Goal: Information Seeking & Learning: Learn about a topic

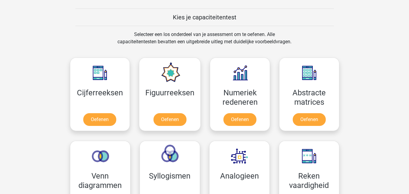
scroll to position [242, 0]
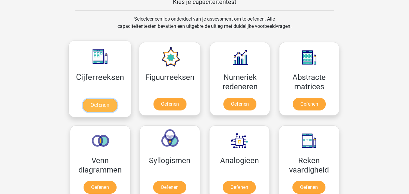
click at [85, 99] on link "Oefenen" at bounding box center [100, 105] width 35 height 13
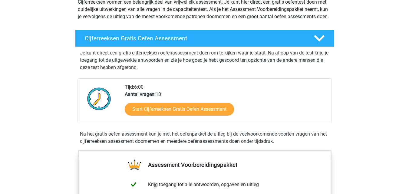
scroll to position [77, 0]
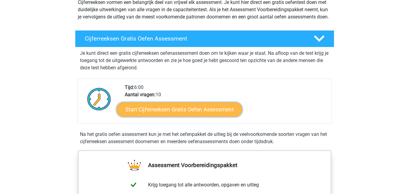
click at [187, 114] on link "Start Cijferreeksen Gratis Oefen Assessment" at bounding box center [180, 109] width 126 height 15
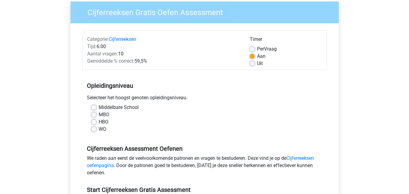
scroll to position [48, 0]
click at [99, 130] on label "WO" at bounding box center [103, 128] width 8 height 7
click at [93, 130] on input "WO" at bounding box center [93, 128] width 5 height 6
radio input "true"
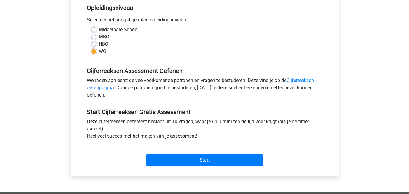
scroll to position [174, 0]
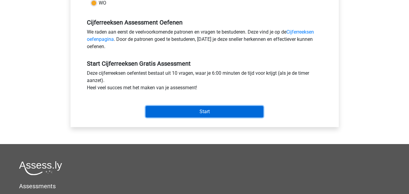
click at [188, 108] on input "Start" at bounding box center [205, 112] width 118 height 12
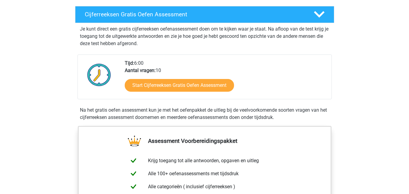
scroll to position [101, 0]
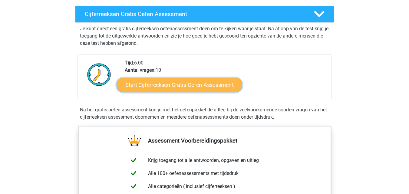
click at [175, 89] on link "Start Cijferreeksen Gratis Oefen Assessment" at bounding box center [180, 85] width 126 height 15
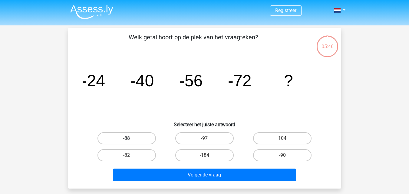
click at [144, 141] on label "-88" at bounding box center [127, 138] width 58 height 12
click at [131, 141] on input "-88" at bounding box center [129, 140] width 4 height 4
radio input "true"
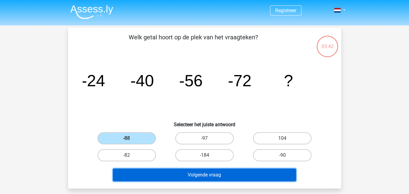
click at [205, 172] on button "Volgende vraag" at bounding box center [204, 175] width 183 height 13
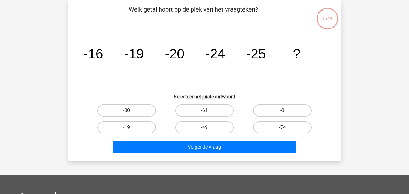
scroll to position [14, 0]
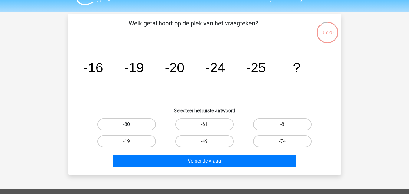
click at [133, 121] on label "-30" at bounding box center [127, 124] width 58 height 12
click at [131, 124] on input "-30" at bounding box center [129, 126] width 4 height 4
radio input "true"
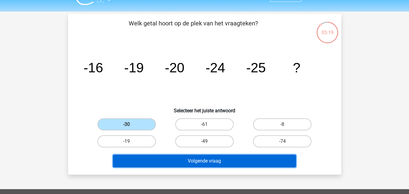
click at [183, 160] on button "Volgende vraag" at bounding box center [204, 161] width 183 height 13
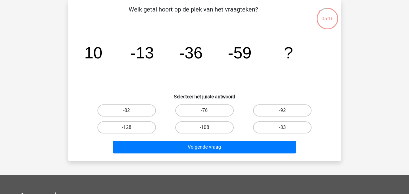
scroll to position [0, 0]
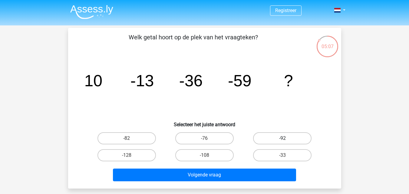
click at [260, 137] on label "-92" at bounding box center [282, 138] width 58 height 12
click at [283, 138] on input "-92" at bounding box center [285, 140] width 4 height 4
radio input "true"
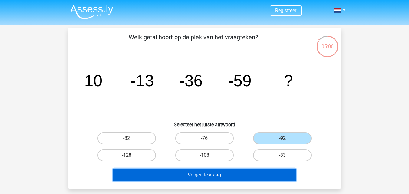
click at [221, 169] on button "Volgende vraag" at bounding box center [204, 175] width 183 height 13
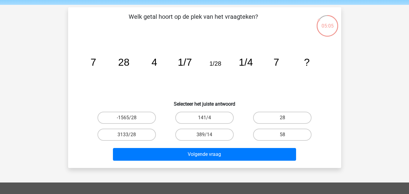
scroll to position [20, 0]
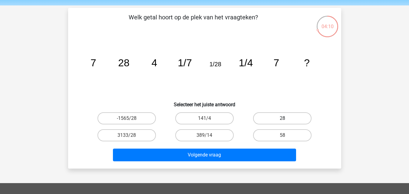
click at [286, 113] on label "28" at bounding box center [282, 118] width 58 height 12
click at [286, 118] on input "28" at bounding box center [285, 120] width 4 height 4
radio input "true"
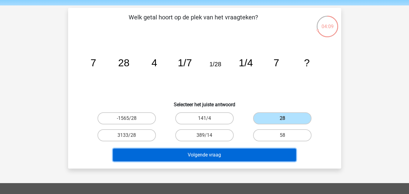
click at [218, 154] on button "Volgende vraag" at bounding box center [204, 155] width 183 height 13
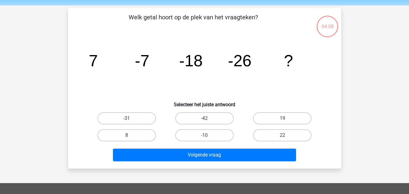
scroll to position [28, 0]
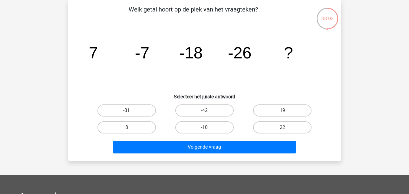
click at [141, 114] on label "-31" at bounding box center [127, 110] width 58 height 12
click at [131, 114] on input "-31" at bounding box center [129, 113] width 4 height 4
radio input "true"
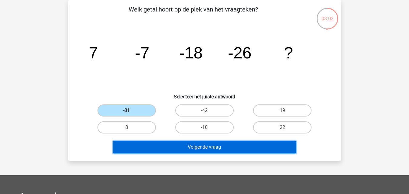
click at [201, 144] on button "Volgende vraag" at bounding box center [204, 147] width 183 height 13
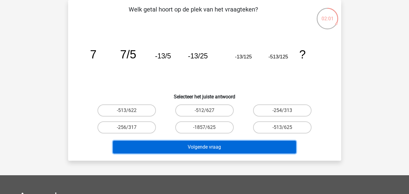
click at [223, 150] on button "Volgende vraag" at bounding box center [204, 147] width 183 height 13
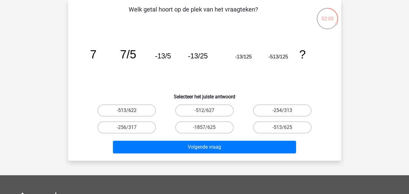
click at [133, 107] on label "-513/622" at bounding box center [127, 110] width 58 height 12
click at [131, 111] on input "-513/622" at bounding box center [129, 113] width 4 height 4
radio input "true"
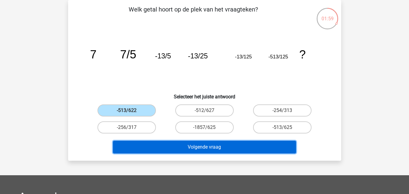
click at [201, 147] on button "Volgende vraag" at bounding box center [204, 147] width 183 height 13
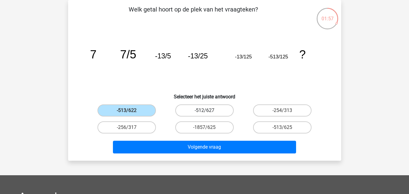
click at [202, 108] on label "-512/627" at bounding box center [204, 110] width 58 height 12
click at [204, 111] on input "-512/627" at bounding box center [206, 113] width 4 height 4
radio input "true"
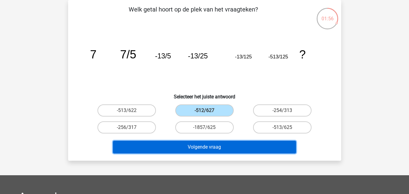
click at [214, 148] on button "Volgende vraag" at bounding box center [204, 147] width 183 height 13
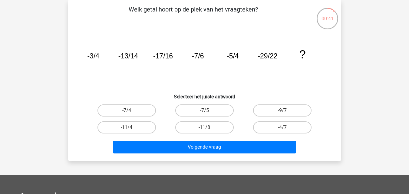
click at [240, 61] on icon "image/svg+xml -3/4 -13/14 -17/16 -7/6 -5/4 -29/22 ?" at bounding box center [205, 58] width 244 height 61
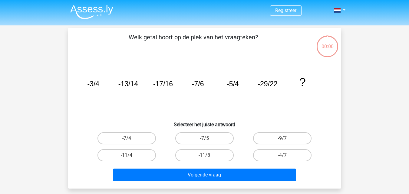
scroll to position [28, 0]
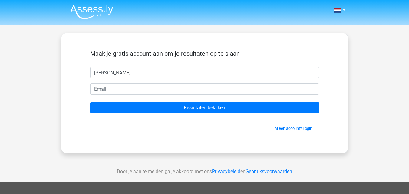
type input "[PERSON_NAME]"
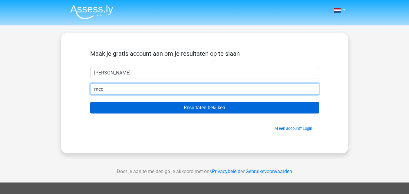
type input "[EMAIL_ADDRESS][DOMAIN_NAME]"
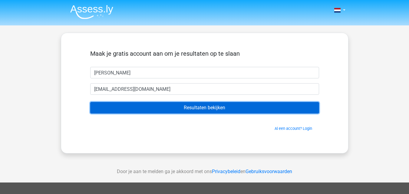
click at [167, 107] on input "Resultaten bekijken" at bounding box center [204, 108] width 229 height 12
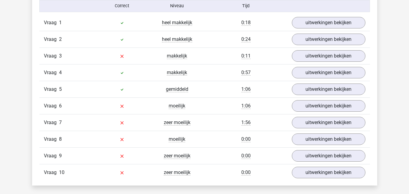
scroll to position [508, 0]
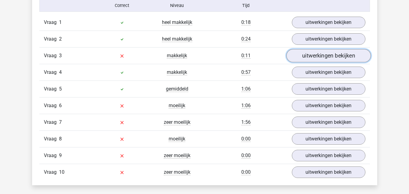
click at [319, 52] on link "uitwerkingen bekijken" at bounding box center [328, 55] width 84 height 13
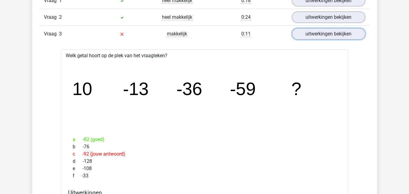
scroll to position [529, 0]
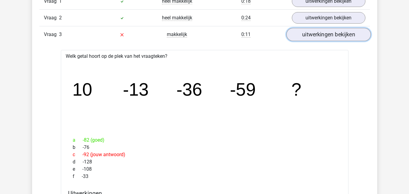
click at [356, 33] on link "uitwerkingen bekijken" at bounding box center [328, 34] width 84 height 13
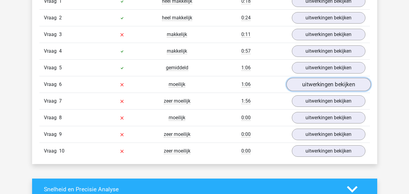
click at [334, 78] on link "uitwerkingen bekijken" at bounding box center [328, 84] width 84 height 13
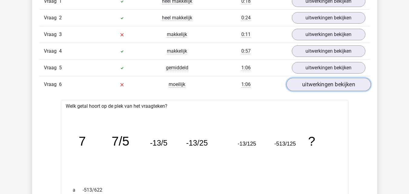
click at [329, 84] on link "uitwerkingen bekijken" at bounding box center [328, 84] width 84 height 13
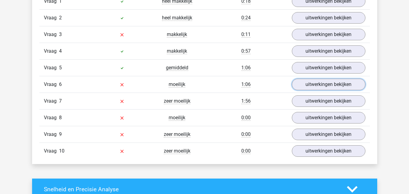
scroll to position [555, 0]
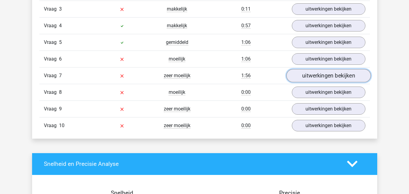
click at [315, 77] on link "uitwerkingen bekijken" at bounding box center [328, 75] width 84 height 13
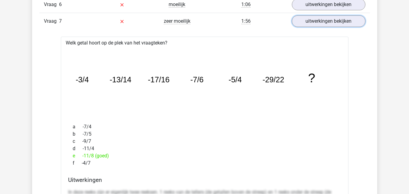
scroll to position [609, 0]
click at [318, 24] on link "uitwerkingen bekijken" at bounding box center [328, 21] width 84 height 13
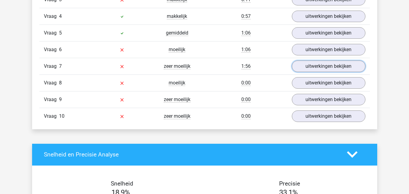
scroll to position [564, 0]
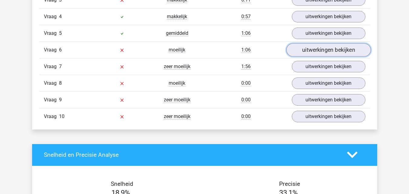
click at [315, 47] on link "uitwerkingen bekijken" at bounding box center [328, 49] width 84 height 13
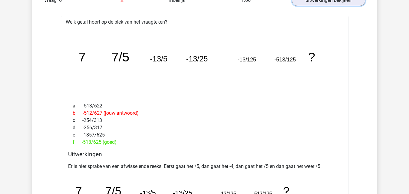
scroll to position [577, 0]
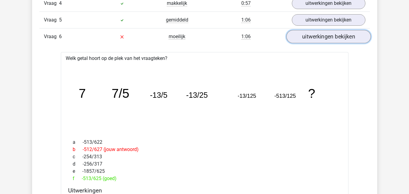
click at [327, 40] on link "uitwerkingen bekijken" at bounding box center [328, 36] width 84 height 13
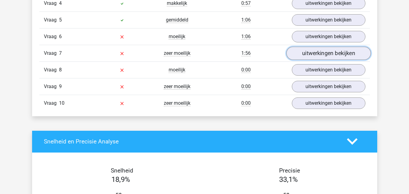
click at [306, 54] on link "uitwerkingen bekijken" at bounding box center [328, 53] width 84 height 13
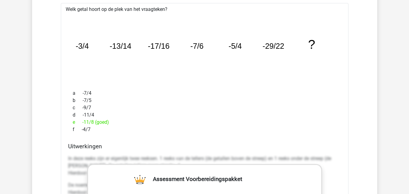
scroll to position [621, 0]
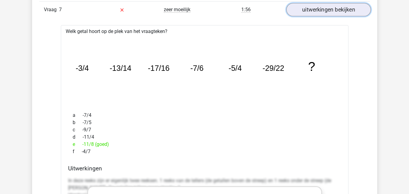
click at [311, 14] on link "uitwerkingen bekijken" at bounding box center [328, 9] width 84 height 13
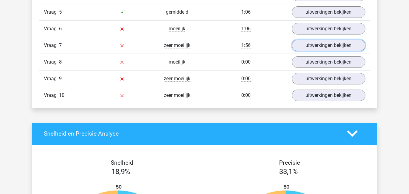
scroll to position [585, 0]
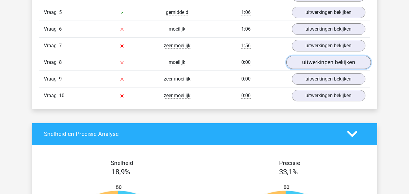
click at [300, 64] on link "uitwerkingen bekijken" at bounding box center [328, 62] width 84 height 13
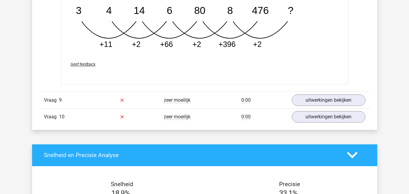
scroll to position [864, 0]
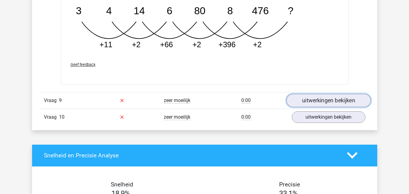
click at [326, 103] on link "uitwerkingen bekijken" at bounding box center [328, 100] width 84 height 13
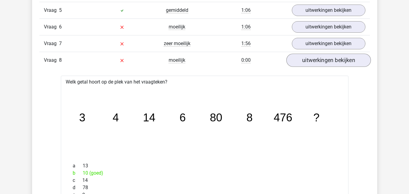
scroll to position [587, 0]
click at [326, 61] on link "uitwerkingen bekijken" at bounding box center [328, 59] width 84 height 13
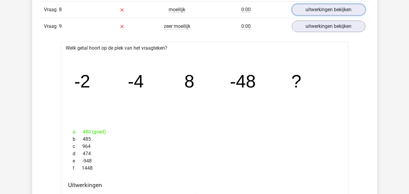
scroll to position [637, 0]
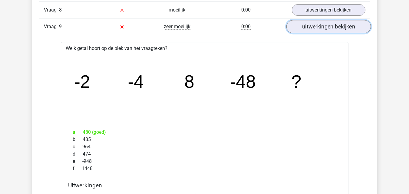
click at [305, 25] on link "uitwerkingen bekijken" at bounding box center [328, 26] width 84 height 13
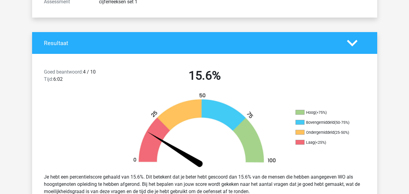
scroll to position [84, 0]
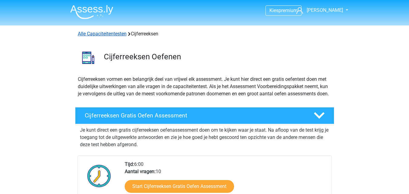
click at [107, 34] on link "Alle Capaciteitentesten" at bounding box center [102, 34] width 49 height 6
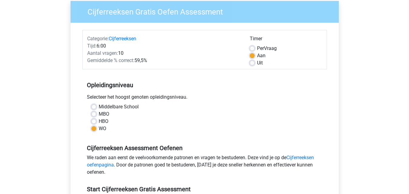
scroll to position [160, 0]
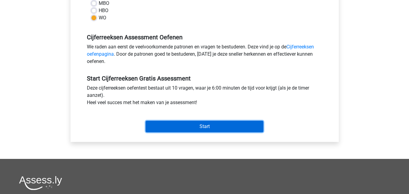
click at [165, 122] on input "Start" at bounding box center [205, 127] width 118 height 12
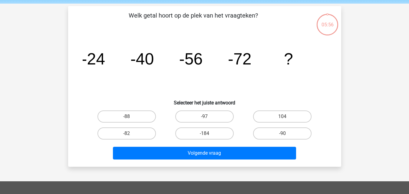
scroll to position [17, 0]
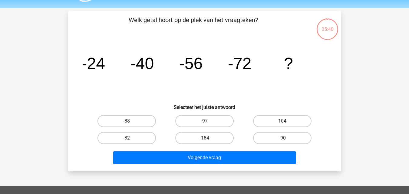
click at [104, 116] on label "-88" at bounding box center [127, 121] width 58 height 12
click at [127, 121] on input "-88" at bounding box center [129, 123] width 4 height 4
radio input "true"
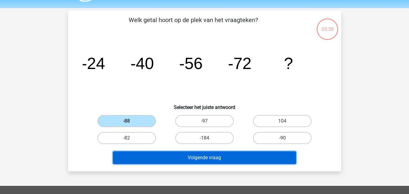
click at [196, 156] on button "Volgende vraag" at bounding box center [204, 157] width 183 height 13
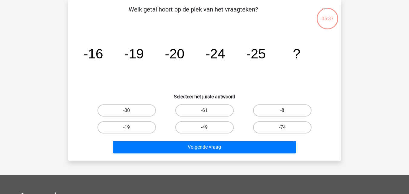
scroll to position [0, 0]
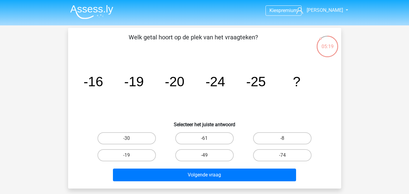
click at [131, 141] on input "-30" at bounding box center [129, 140] width 4 height 4
radio input "true"
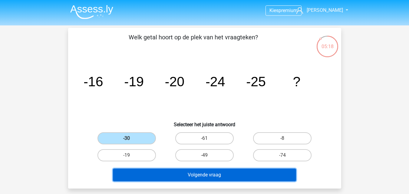
click at [177, 176] on button "Volgende vraag" at bounding box center [204, 175] width 183 height 13
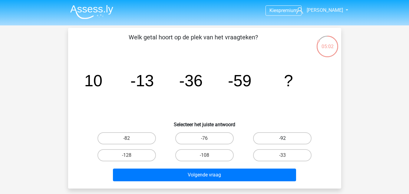
click at [269, 134] on label "-92" at bounding box center [282, 138] width 58 height 12
click at [283, 138] on input "-92" at bounding box center [285, 140] width 4 height 4
radio input "true"
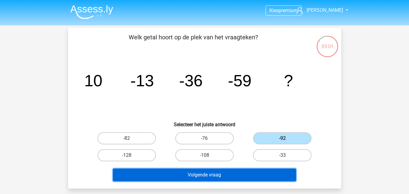
click at [229, 178] on button "Volgende vraag" at bounding box center [204, 175] width 183 height 13
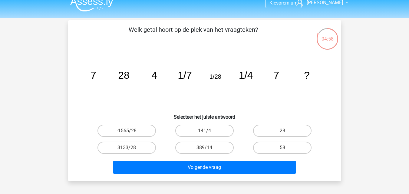
scroll to position [7, 0]
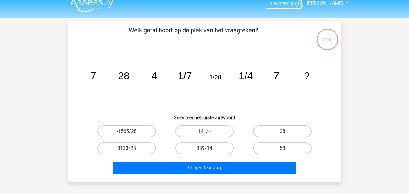
click at [264, 130] on label "28" at bounding box center [282, 131] width 58 height 12
click at [283, 131] on input "28" at bounding box center [285, 133] width 4 height 4
radio input "true"
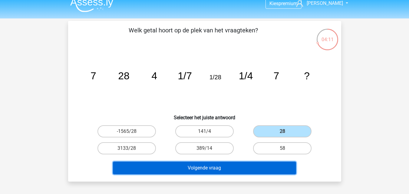
click at [207, 167] on button "Volgende vraag" at bounding box center [204, 168] width 183 height 13
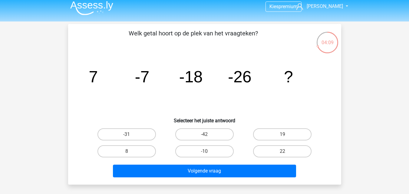
scroll to position [0, 0]
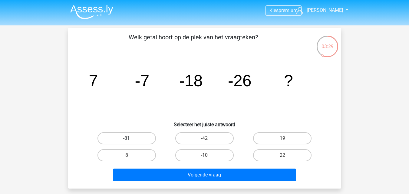
click at [145, 137] on label "-31" at bounding box center [127, 138] width 58 height 12
click at [131, 138] on input "-31" at bounding box center [129, 140] width 4 height 4
radio input "true"
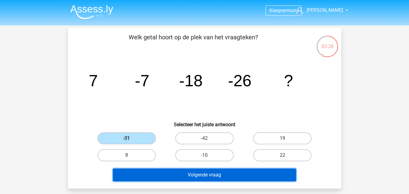
click at [178, 174] on button "Volgende vraag" at bounding box center [204, 175] width 183 height 13
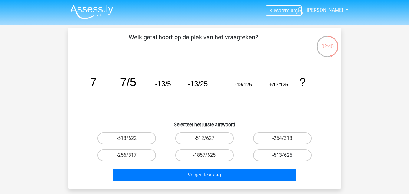
click at [272, 151] on label "-513/625" at bounding box center [282, 155] width 58 height 12
click at [283, 155] on input "-513/625" at bounding box center [285, 157] width 4 height 4
radio input "true"
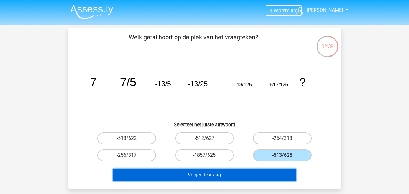
click at [220, 174] on button "Volgende vraag" at bounding box center [204, 175] width 183 height 13
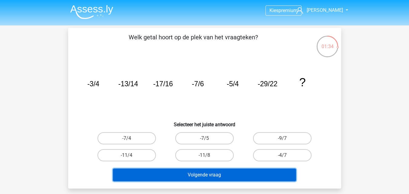
click at [227, 171] on button "Volgende vraag" at bounding box center [204, 175] width 183 height 13
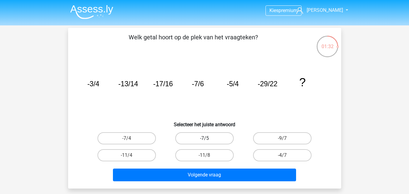
click at [203, 139] on label "-7/5" at bounding box center [204, 138] width 58 height 12
click at [204, 139] on input "-7/5" at bounding box center [206, 140] width 4 height 4
radio input "true"
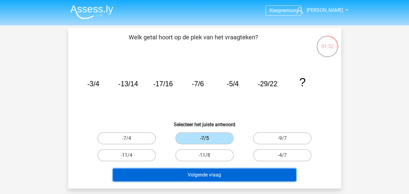
click at [205, 173] on button "Volgende vraag" at bounding box center [204, 175] width 183 height 13
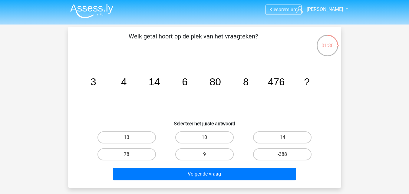
scroll to position [1, 0]
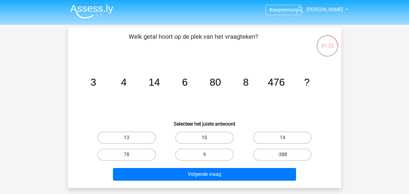
click at [204, 137] on label "10" at bounding box center [204, 138] width 58 height 12
click at [204, 138] on input "10" at bounding box center [206, 140] width 4 height 4
radio input "true"
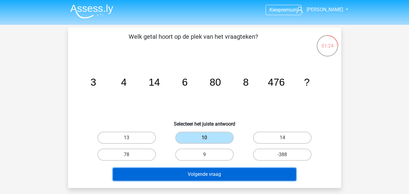
click at [184, 177] on button "Volgende vraag" at bounding box center [204, 174] width 183 height 13
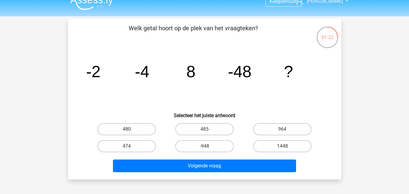
scroll to position [0, 0]
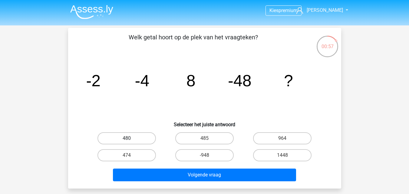
click at [128, 134] on label "480" at bounding box center [127, 138] width 58 height 12
click at [128, 138] on input "480" at bounding box center [129, 140] width 4 height 4
radio input "true"
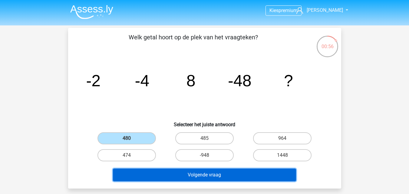
click at [160, 170] on button "Volgende vraag" at bounding box center [204, 175] width 183 height 13
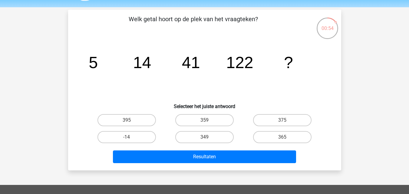
scroll to position [18, 0]
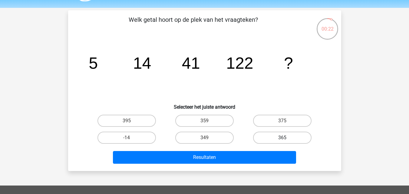
click at [258, 137] on label "365" at bounding box center [282, 138] width 58 height 12
click at [283, 138] on input "365" at bounding box center [285, 140] width 4 height 4
radio input "true"
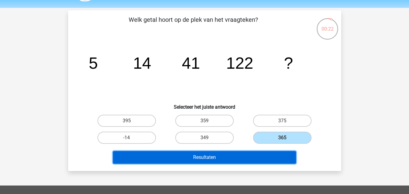
click at [238, 157] on button "Resultaten" at bounding box center [204, 157] width 183 height 13
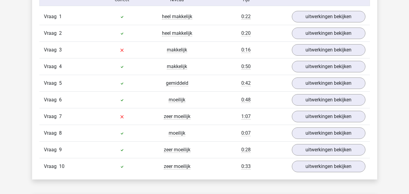
scroll to position [514, 0]
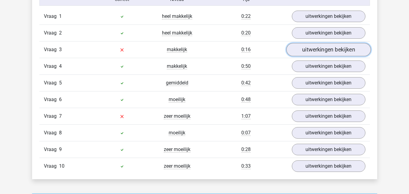
click at [326, 50] on link "uitwerkingen bekijken" at bounding box center [328, 49] width 84 height 13
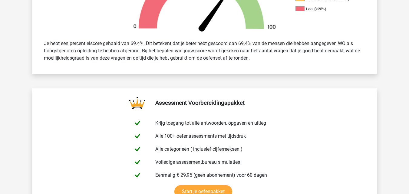
scroll to position [217, 0]
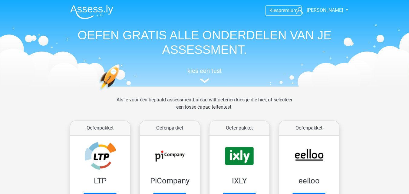
scroll to position [257, 0]
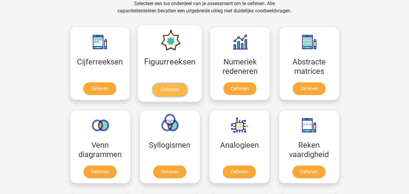
click at [167, 83] on link "Oefenen" at bounding box center [170, 89] width 35 height 13
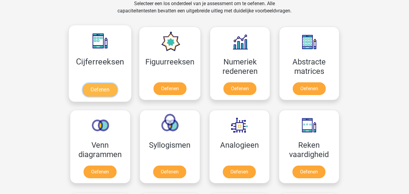
click at [83, 83] on link "Oefenen" at bounding box center [100, 89] width 35 height 13
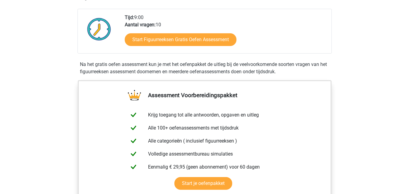
scroll to position [149, 0]
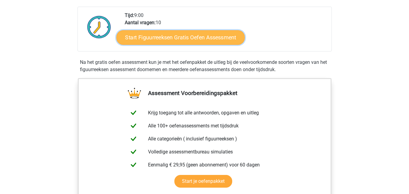
click at [165, 36] on link "Start Figuurreeksen Gratis Oefen Assessment" at bounding box center [180, 37] width 128 height 15
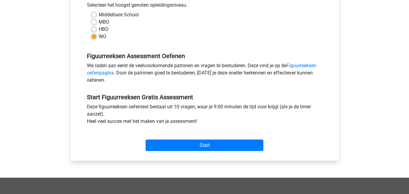
scroll to position [141, 0]
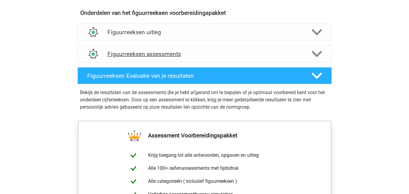
scroll to position [361, 0]
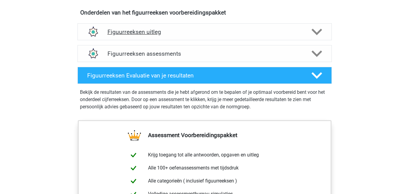
click at [141, 31] on h4 "Figuurreeksen uitleg" at bounding box center [205, 31] width 194 height 7
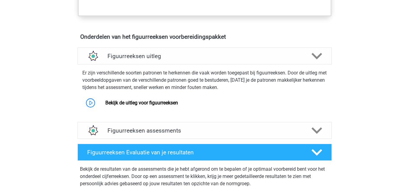
scroll to position [337, 0]
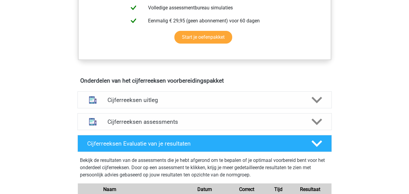
scroll to position [303, 0]
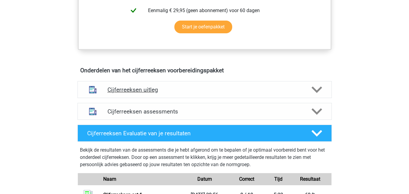
click at [151, 98] on div "Cijferreeksen uitleg" at bounding box center [205, 89] width 254 height 17
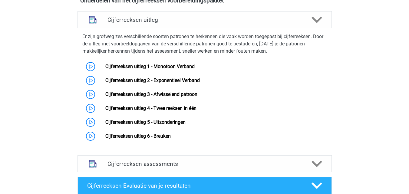
scroll to position [374, 0]
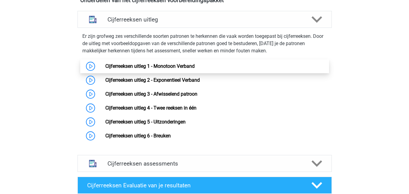
click at [105, 69] on link "Cijferreeksen uitleg 1 - Monotoon Verband" at bounding box center [149, 66] width 89 height 6
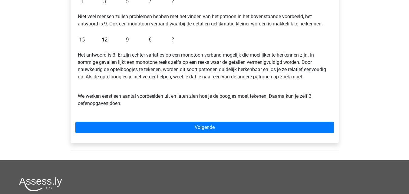
scroll to position [159, 0]
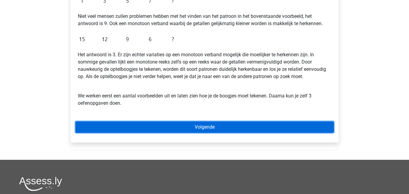
click at [111, 122] on link "Volgende" at bounding box center [204, 127] width 259 height 12
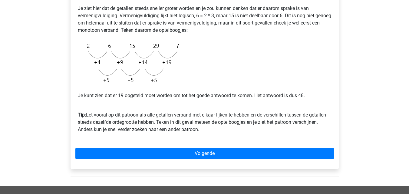
scroll to position [138, 0]
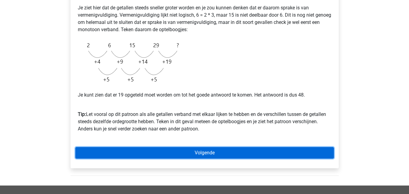
click at [126, 149] on link "Volgende" at bounding box center [204, 153] width 259 height 12
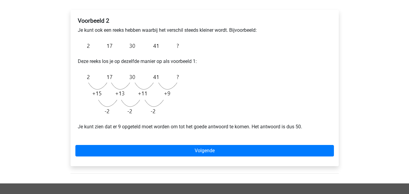
scroll to position [95, 0]
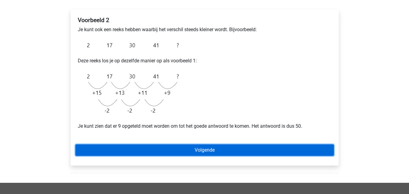
click at [133, 144] on link "Volgende" at bounding box center [204, 150] width 259 height 12
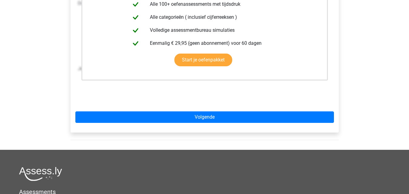
scroll to position [165, 0]
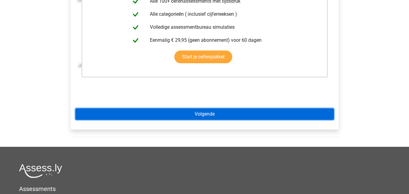
click at [96, 108] on link "Volgende" at bounding box center [204, 114] width 259 height 12
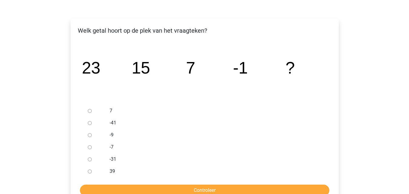
scroll to position [86, 0]
click at [92, 136] on div at bounding box center [95, 135] width 20 height 12
click at [91, 136] on input "-9" at bounding box center [90, 135] width 4 height 4
radio input "true"
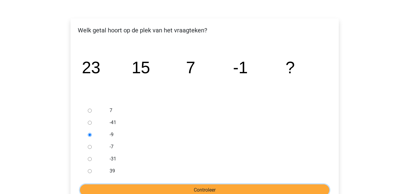
click at [177, 190] on input "Controleer" at bounding box center [205, 190] width 250 height 12
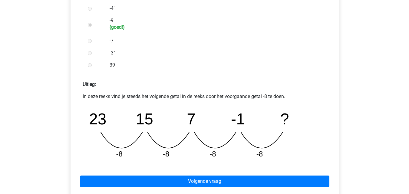
scroll to position [244, 0]
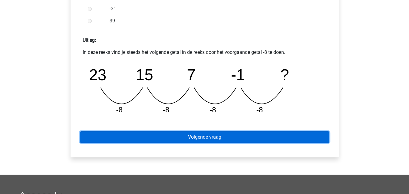
click at [151, 136] on link "Volgende vraag" at bounding box center [205, 137] width 250 height 12
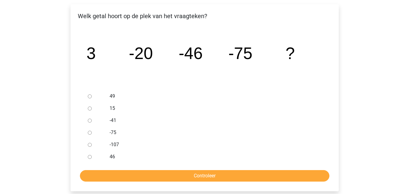
scroll to position [100, 0]
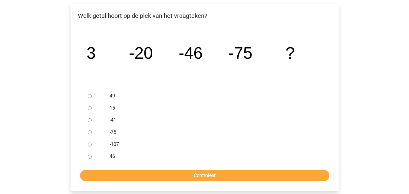
click at [90, 144] on input "-107" at bounding box center [90, 145] width 4 height 4
radio input "true"
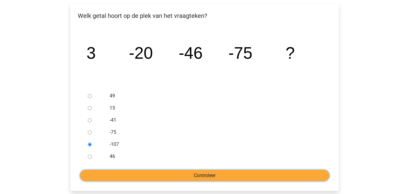
click at [131, 171] on input "Controleer" at bounding box center [205, 176] width 250 height 12
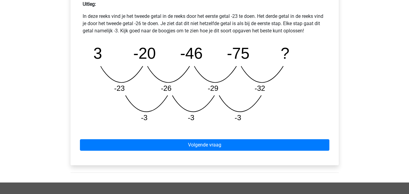
scroll to position [280, 0]
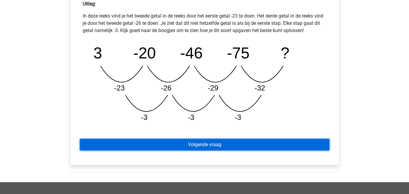
click at [150, 142] on link "Volgende vraag" at bounding box center [205, 145] width 250 height 12
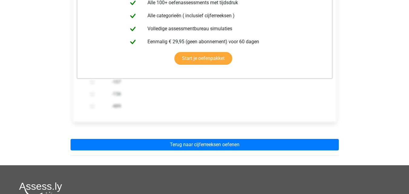
scroll to position [152, 0]
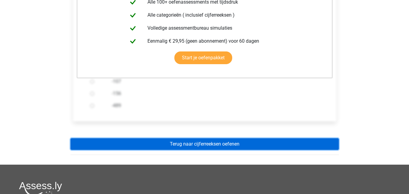
click at [174, 141] on link "Terug naar cijferreeksen oefenen" at bounding box center [205, 144] width 268 height 12
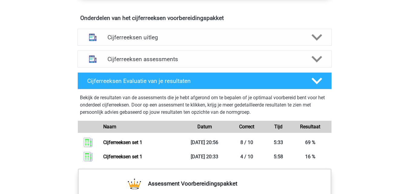
scroll to position [356, 0]
click at [130, 62] on h4 "Cijferreeksen assessments" at bounding box center [205, 58] width 194 height 7
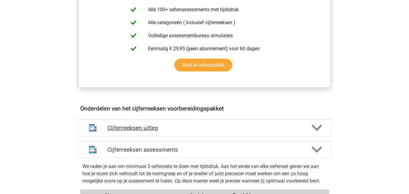
scroll to position [265, 0]
click at [116, 132] on h4 "Cijferreeksen uitleg" at bounding box center [205, 128] width 194 height 7
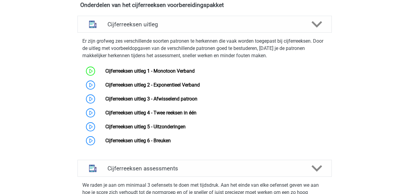
scroll to position [401, 0]
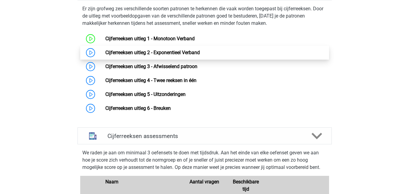
click at [119, 55] on link "Cijferreeksen uitleg 2 - Exponentieel Verband" at bounding box center [152, 53] width 94 height 6
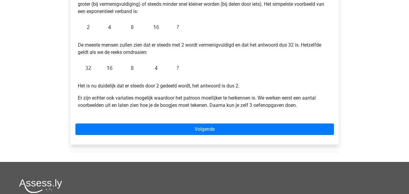
scroll to position [133, 0]
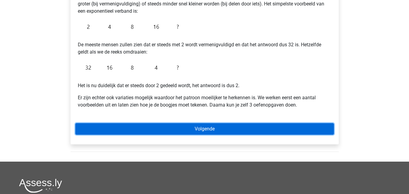
click at [176, 126] on link "Volgende" at bounding box center [204, 129] width 259 height 12
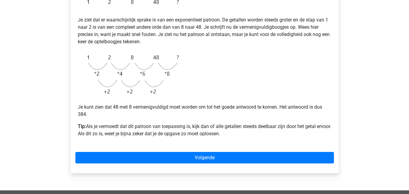
scroll to position [131, 0]
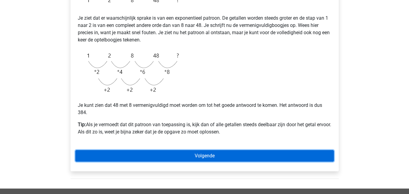
click at [91, 153] on link "Volgende" at bounding box center [204, 156] width 259 height 12
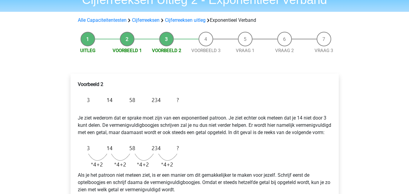
scroll to position [30, 0]
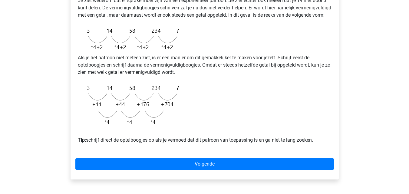
scroll to position [154, 0]
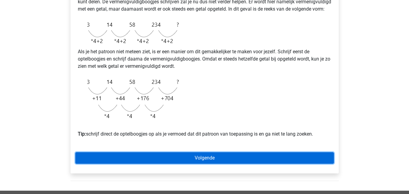
click at [109, 161] on link "Volgende" at bounding box center [204, 158] width 259 height 12
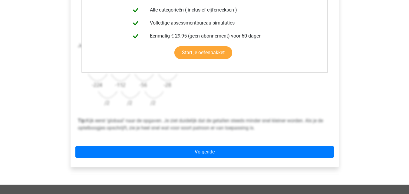
scroll to position [170, 0]
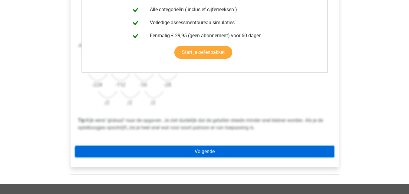
click at [112, 152] on link "Volgende" at bounding box center [204, 152] width 259 height 12
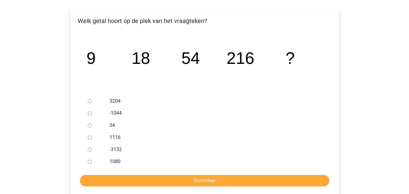
scroll to position [96, 0]
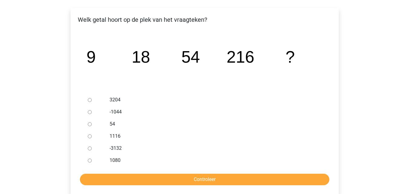
click at [87, 163] on div at bounding box center [95, 160] width 20 height 12
click at [90, 158] on div at bounding box center [95, 160] width 20 height 12
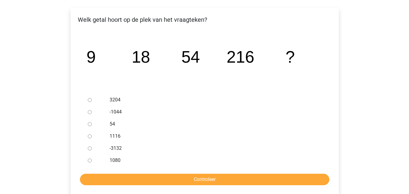
click at [90, 159] on input "1080" at bounding box center [90, 161] width 4 height 4
radio input "true"
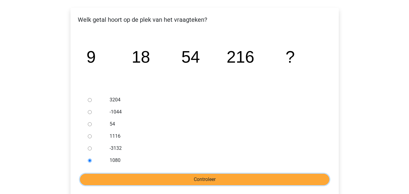
click at [111, 181] on input "Controleer" at bounding box center [205, 180] width 250 height 12
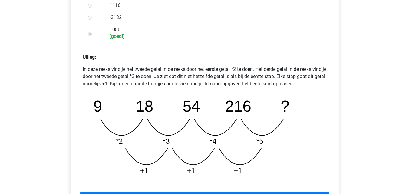
scroll to position [305, 0]
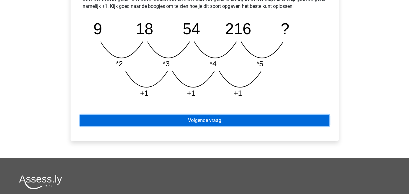
click at [157, 122] on link "Volgende vraag" at bounding box center [205, 121] width 250 height 12
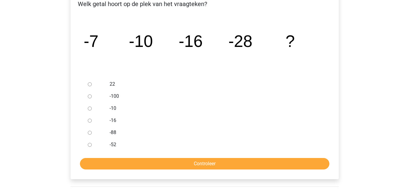
scroll to position [94, 0]
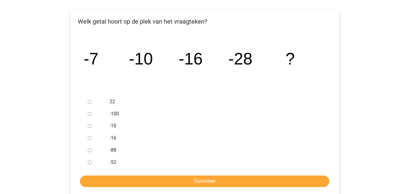
click at [91, 165] on div at bounding box center [95, 162] width 20 height 12
click at [90, 163] on input "-52" at bounding box center [90, 163] width 4 height 4
radio input "true"
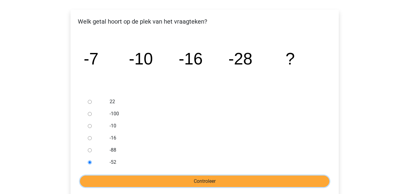
click at [124, 181] on input "Controleer" at bounding box center [205, 182] width 250 height 12
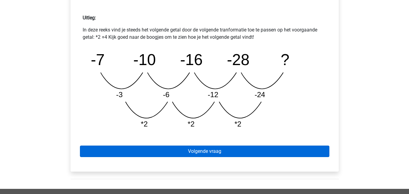
scroll to position [267, 0]
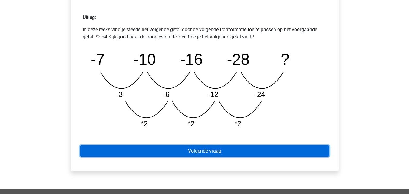
click at [162, 153] on link "Volgende vraag" at bounding box center [205, 151] width 250 height 12
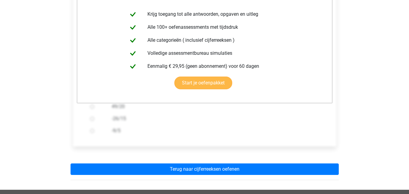
scroll to position [128, 0]
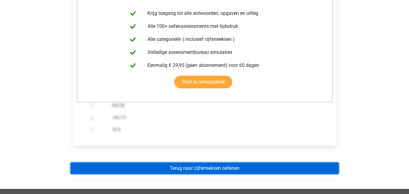
click at [127, 167] on link "Terug naar cijferreeksen oefenen" at bounding box center [205, 169] width 268 height 12
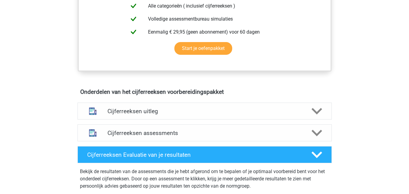
scroll to position [282, 0]
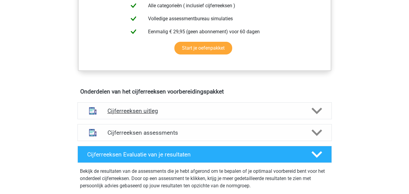
click at [103, 119] on div "Cijferreeksen uitleg" at bounding box center [205, 110] width 254 height 17
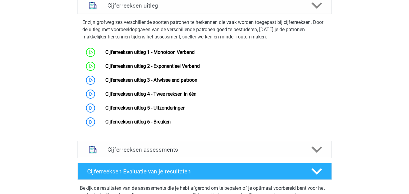
scroll to position [388, 0]
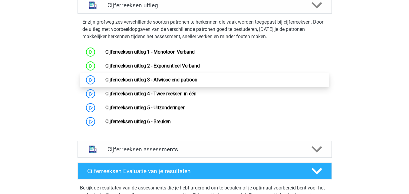
click at [164, 83] on link "Cijferreeksen uitleg 3 - Afwisselend patroon" at bounding box center [151, 80] width 92 height 6
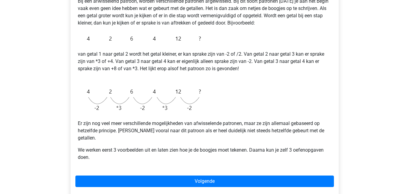
scroll to position [121, 0]
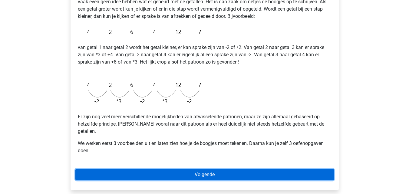
click at [119, 169] on link "Volgende" at bounding box center [204, 175] width 259 height 12
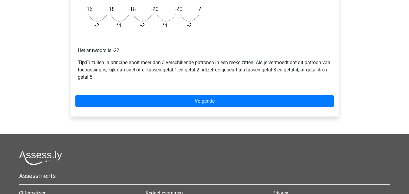
scroll to position [177, 0]
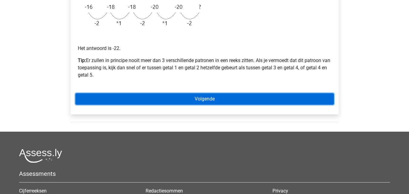
click at [130, 100] on link "Volgende" at bounding box center [204, 99] width 259 height 12
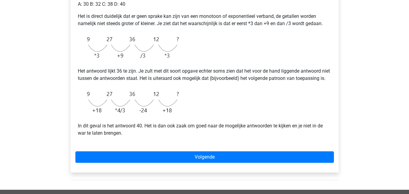
scroll to position [146, 0]
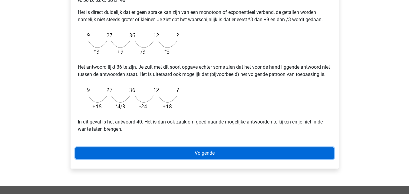
click at [137, 159] on link "Volgende" at bounding box center [204, 153] width 259 height 12
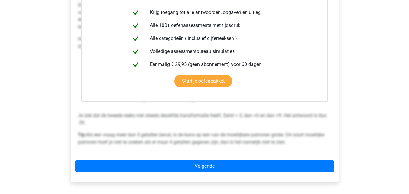
scroll to position [146, 0]
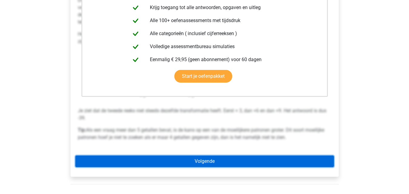
click at [127, 161] on link "Volgende" at bounding box center [204, 162] width 259 height 12
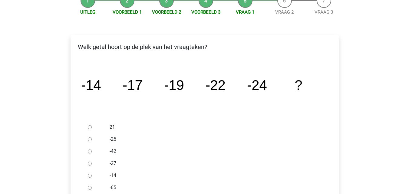
scroll to position [69, 0]
click at [89, 164] on input "-27" at bounding box center [90, 164] width 4 height 4
radio input "true"
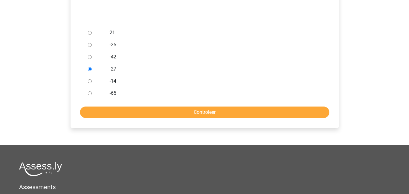
scroll to position [164, 0]
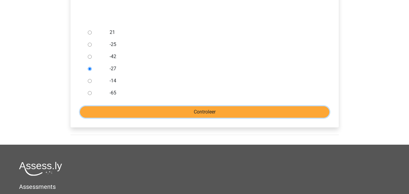
click at [176, 109] on input "Controleer" at bounding box center [205, 112] width 250 height 12
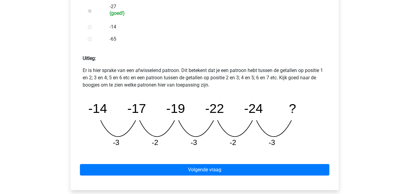
scroll to position [227, 0]
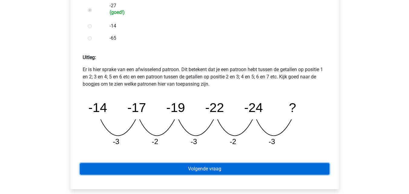
click at [156, 166] on link "Volgende vraag" at bounding box center [205, 169] width 250 height 12
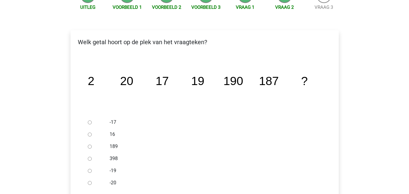
scroll to position [74, 0]
click at [89, 151] on div at bounding box center [95, 147] width 20 height 12
click at [90, 149] on input "189" at bounding box center [90, 147] width 4 height 4
radio input "true"
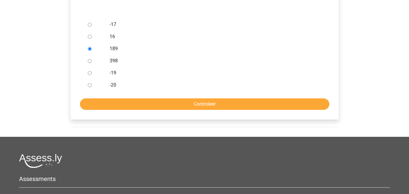
scroll to position [172, 0]
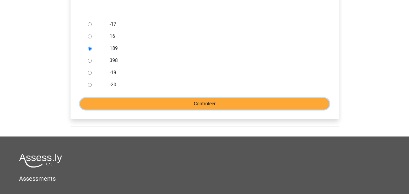
click at [183, 108] on input "Controleer" at bounding box center [205, 104] width 250 height 12
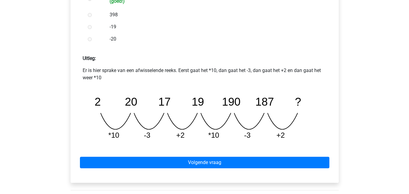
scroll to position [227, 0]
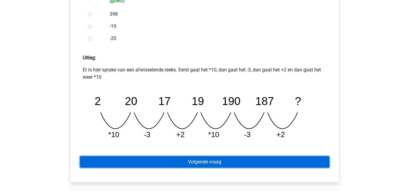
click at [173, 158] on link "Volgende vraag" at bounding box center [205, 162] width 250 height 12
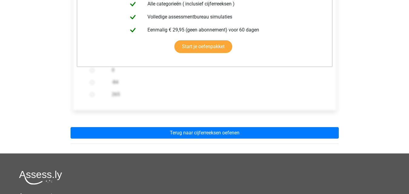
scroll to position [165, 0]
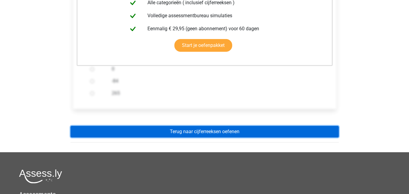
click at [152, 133] on link "Terug naar cijferreeksen oefenen" at bounding box center [205, 132] width 268 height 12
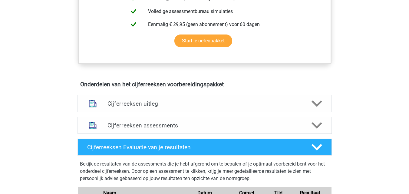
scroll to position [308, 0]
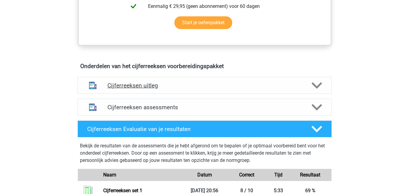
click at [113, 89] on h4 "Cijferreeksen uitleg" at bounding box center [205, 85] width 194 height 7
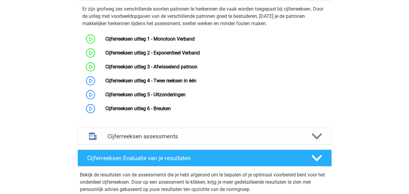
scroll to position [401, 0]
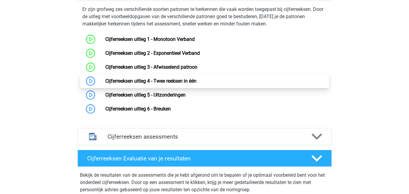
click at [141, 84] on link "Cijferreeksen uitleg 4 - Twee reeksen in één" at bounding box center [150, 81] width 91 height 6
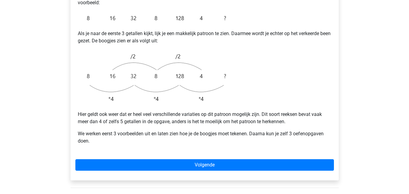
scroll to position [154, 0]
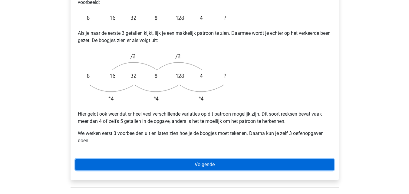
click at [116, 159] on link "Volgende" at bounding box center [204, 165] width 259 height 12
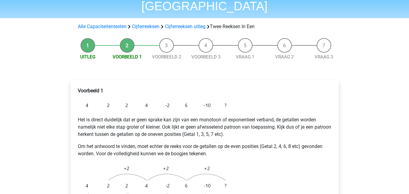
scroll to position [40, 0]
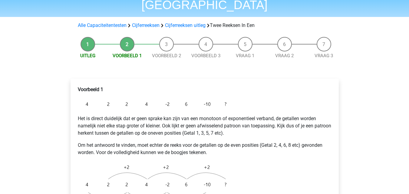
click at [68, 121] on div "Voorbeeld 1 Het is direct duidelijk dat er geen sprake kan zijn van een monotoo…" at bounding box center [205, 181] width 278 height 229
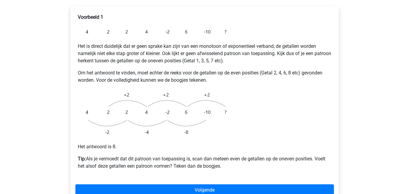
scroll to position [113, 0]
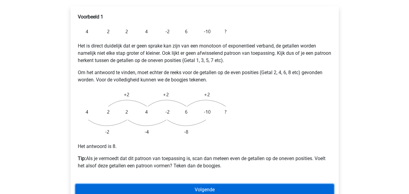
click at [110, 184] on link "Volgende" at bounding box center [204, 190] width 259 height 12
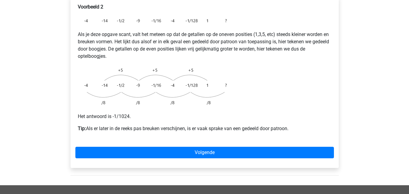
scroll to position [124, 0]
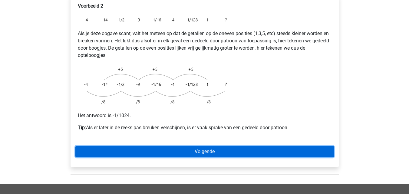
click at [101, 146] on link "Volgende" at bounding box center [204, 152] width 259 height 12
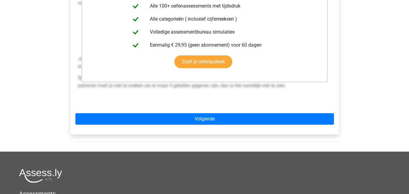
scroll to position [178, 0]
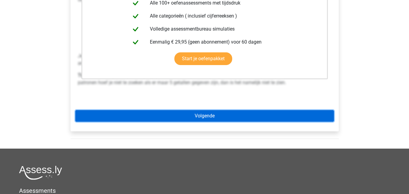
click at [121, 110] on link "Volgende" at bounding box center [204, 116] width 259 height 12
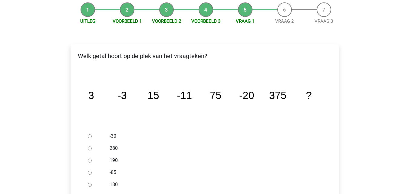
scroll to position [89, 0]
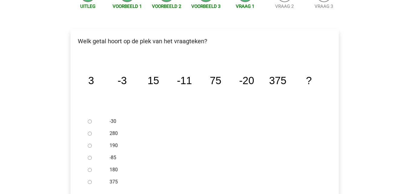
click at [89, 115] on div at bounding box center [95, 121] width 20 height 12
click at [90, 120] on input "-30" at bounding box center [90, 122] width 4 height 4
radio input "true"
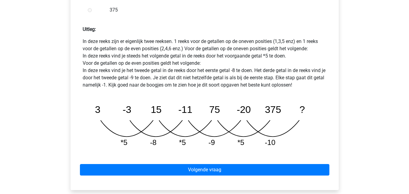
scroll to position [270, 0]
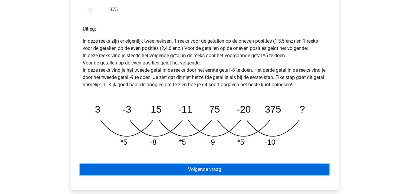
click at [126, 164] on link "Volgende vraag" at bounding box center [205, 170] width 250 height 12
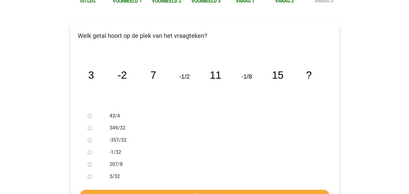
scroll to position [95, 0]
click at [89, 146] on div at bounding box center [95, 152] width 20 height 12
click at [90, 150] on input "-1/32" at bounding box center [90, 152] width 4 height 4
radio input "true"
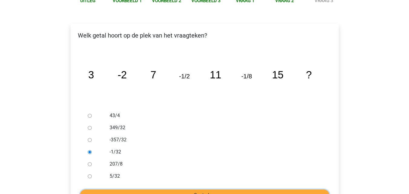
click at [105, 190] on input "Controleer" at bounding box center [205, 196] width 250 height 12
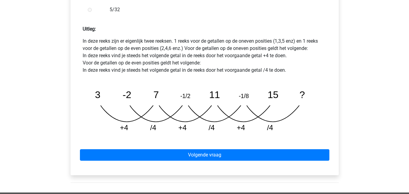
scroll to position [271, 0]
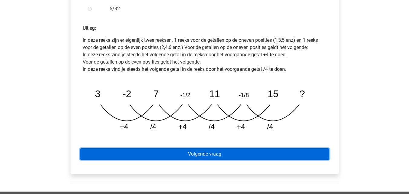
click at [195, 148] on link "Volgende vraag" at bounding box center [205, 154] width 250 height 12
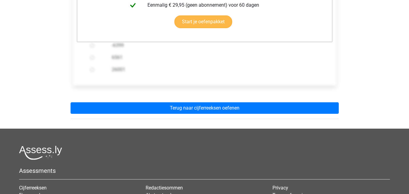
scroll to position [205, 0]
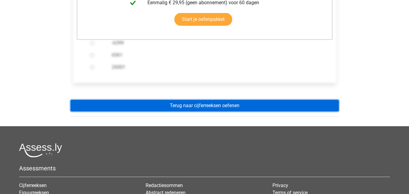
click at [211, 100] on link "Terug naar cijferreeksen oefenen" at bounding box center [205, 106] width 268 height 12
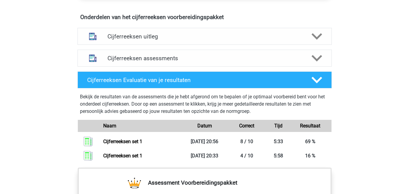
scroll to position [355, 0]
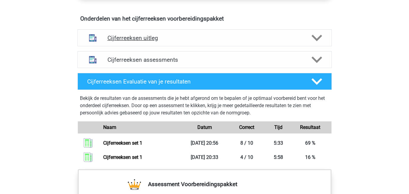
click at [140, 46] on div "Cijferreeksen uitleg" at bounding box center [205, 37] width 254 height 17
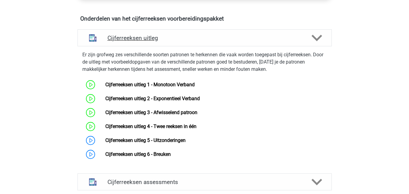
click at [140, 46] on div "Cijferreeksen uitleg" at bounding box center [205, 37] width 254 height 17
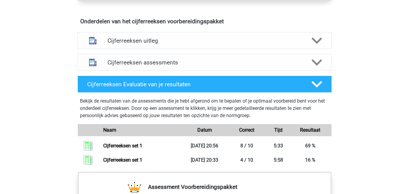
scroll to position [353, 0]
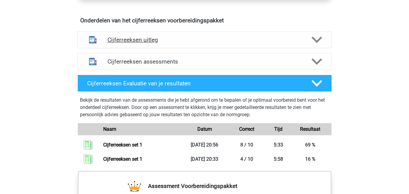
click at [131, 43] on h4 "Cijferreeksen uitleg" at bounding box center [205, 39] width 194 height 7
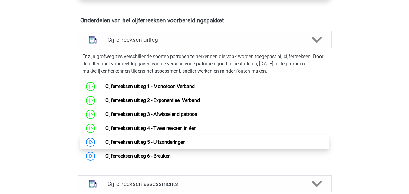
click at [141, 145] on link "Cijferreeksen uitleg 5 - Uitzonderingen" at bounding box center [145, 142] width 80 height 6
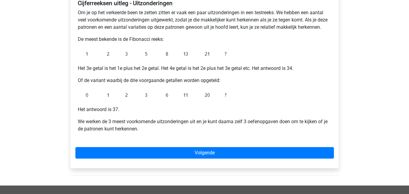
scroll to position [113, 0]
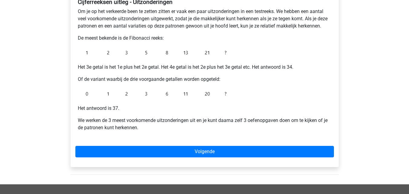
click at [61, 110] on div "Uitleg Voorbeeld 1 Voorbeeld 2 Voorbeeld 3 Vraag 1 Vraag 2 Vraag 3 Cijferreekse…" at bounding box center [205, 65] width 288 height 238
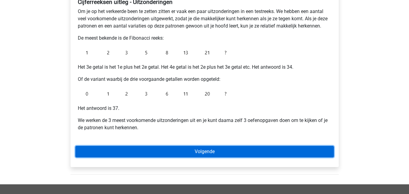
click at [113, 152] on link "Volgende" at bounding box center [204, 152] width 259 height 12
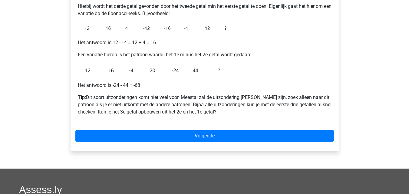
scroll to position [118, 0]
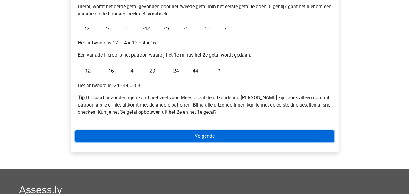
click at [85, 134] on link "Volgende" at bounding box center [204, 137] width 259 height 12
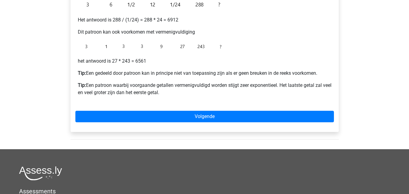
scroll to position [211, 0]
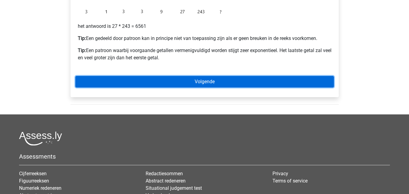
click at [141, 82] on link "Volgende" at bounding box center [204, 82] width 259 height 12
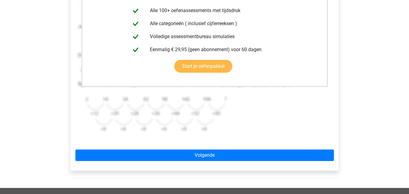
scroll to position [157, 0]
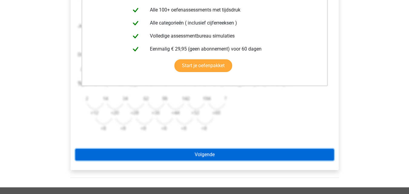
click at [168, 149] on link "Volgende" at bounding box center [204, 155] width 259 height 12
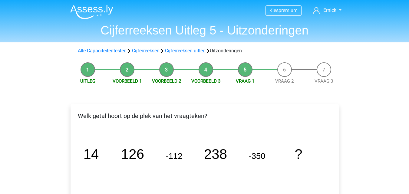
click at [93, 136] on icon "image/svg+xml 14 126 -112 238 -350 ?" at bounding box center [204, 159] width 249 height 62
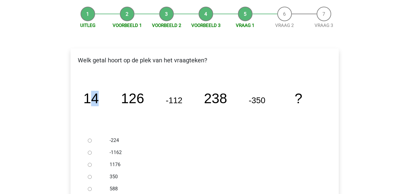
scroll to position [56, 0]
click at [43, 81] on div "Kies premium [PERSON_NAME] [EMAIL_ADDRESS][DOMAIN_NAME]" at bounding box center [204, 178] width 409 height 469
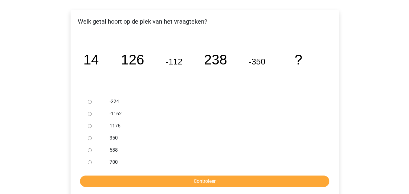
scroll to position [97, 0]
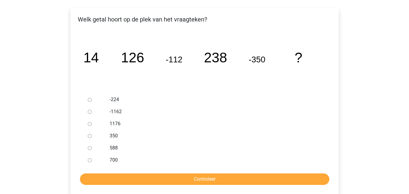
click at [90, 147] on input "588" at bounding box center [90, 148] width 4 height 4
radio input "true"
click at [127, 174] on input "Controleer" at bounding box center [205, 180] width 250 height 12
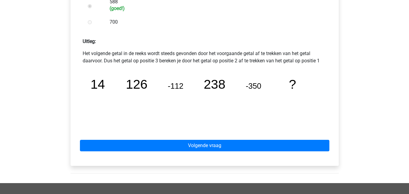
scroll to position [260, 0]
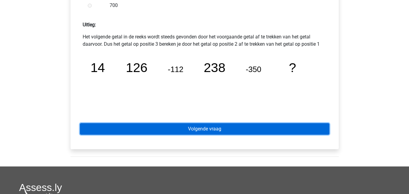
click at [154, 127] on link "Volgende vraag" at bounding box center [205, 129] width 250 height 12
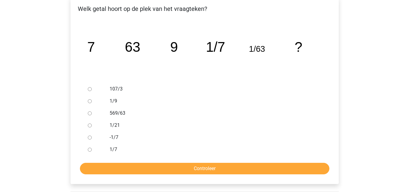
scroll to position [108, 0]
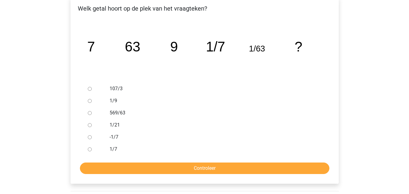
click at [90, 102] on input "1/9" at bounding box center [90, 101] width 4 height 4
radio input "true"
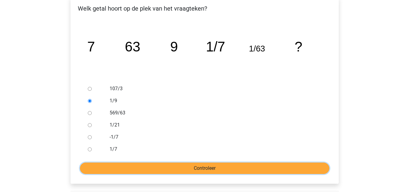
click at [194, 168] on input "Controleer" at bounding box center [205, 169] width 250 height 12
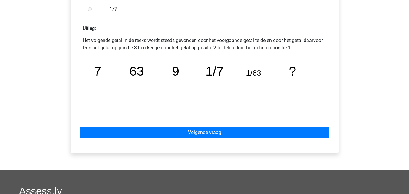
scroll to position [256, 0]
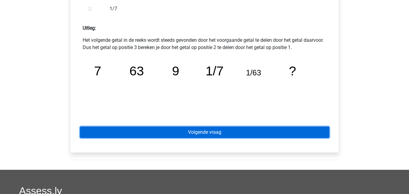
click at [163, 133] on link "Volgende vraag" at bounding box center [205, 133] width 250 height 12
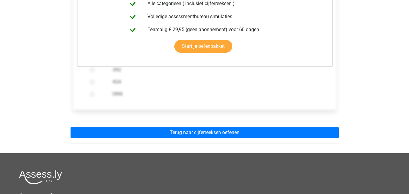
scroll to position [168, 0]
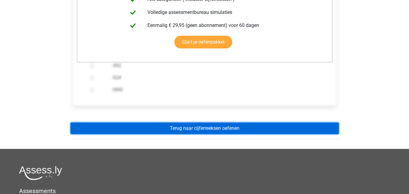
click at [169, 127] on link "Terug naar cijferreeksen oefenen" at bounding box center [205, 129] width 268 height 12
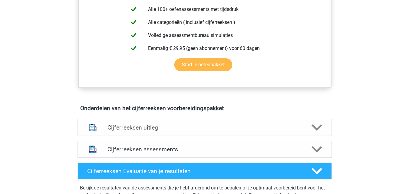
scroll to position [268, 0]
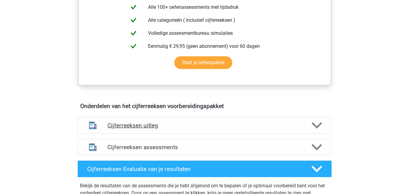
click at [132, 129] on h4 "Cijferreeksen uitleg" at bounding box center [205, 125] width 194 height 7
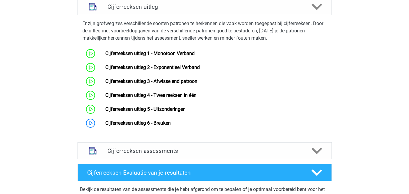
scroll to position [388, 0]
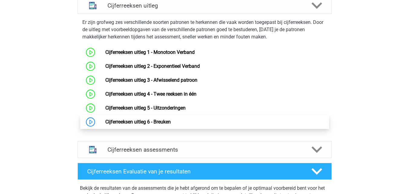
click at [121, 125] on link "Cijferreeksen uitleg 6 - Breuken" at bounding box center [137, 122] width 65 height 6
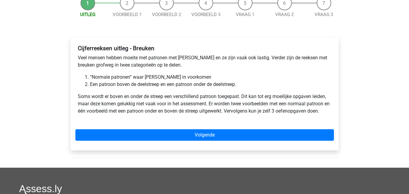
scroll to position [67, 0]
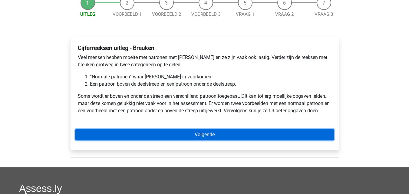
click at [187, 136] on link "Volgende" at bounding box center [204, 135] width 259 height 12
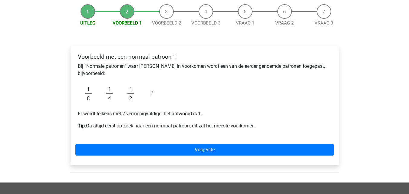
scroll to position [67, 0]
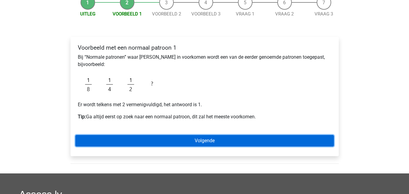
click at [98, 136] on link "Volgende" at bounding box center [204, 141] width 259 height 12
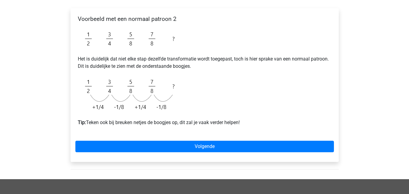
scroll to position [97, 0]
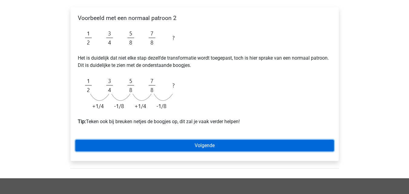
click at [113, 144] on link "Volgende" at bounding box center [204, 146] width 259 height 12
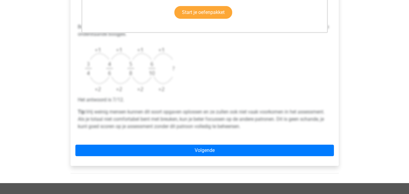
scroll to position [210, 0]
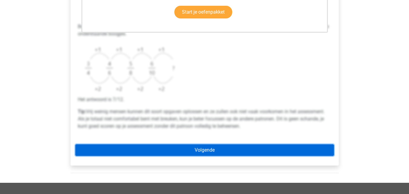
click at [144, 151] on link "Volgende" at bounding box center [204, 150] width 259 height 12
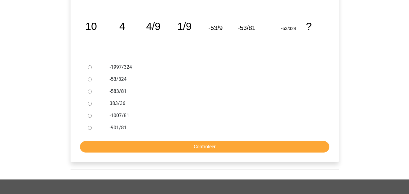
scroll to position [128, 0]
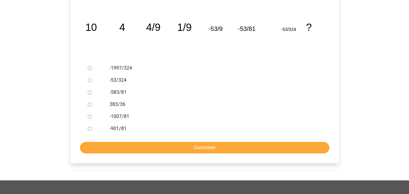
click at [90, 70] on input "-1997/324" at bounding box center [90, 68] width 4 height 4
radio input "true"
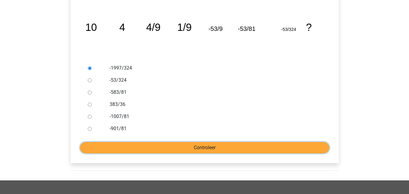
click at [140, 147] on input "Controleer" at bounding box center [205, 148] width 250 height 12
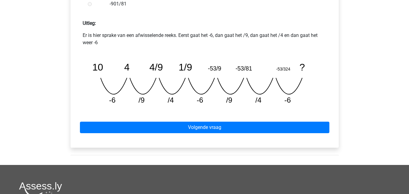
scroll to position [262, 0]
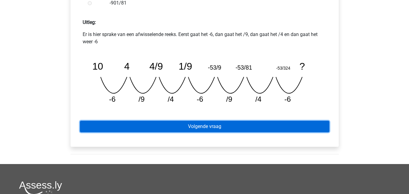
click at [164, 124] on link "Volgende vraag" at bounding box center [205, 127] width 250 height 12
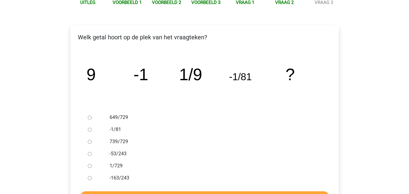
scroll to position [79, 0]
click at [90, 166] on input "1/729" at bounding box center [90, 166] width 4 height 4
radio input "true"
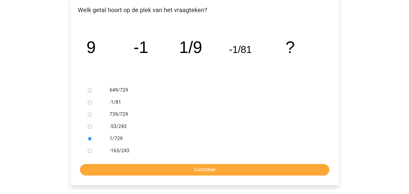
scroll to position [106, 0]
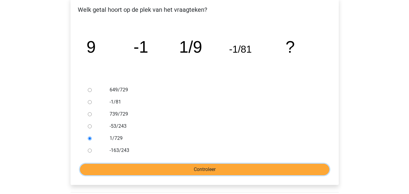
click at [127, 174] on input "Controleer" at bounding box center [205, 170] width 250 height 12
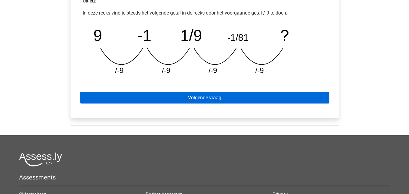
scroll to position [284, 0]
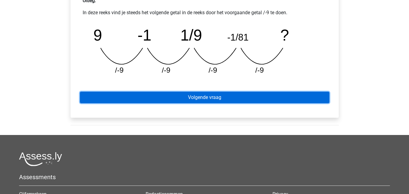
click at [174, 92] on link "Volgende vraag" at bounding box center [205, 98] width 250 height 12
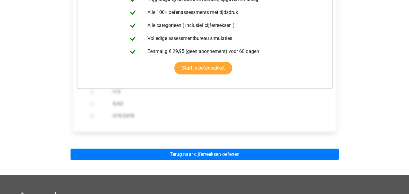
scroll to position [143, 0]
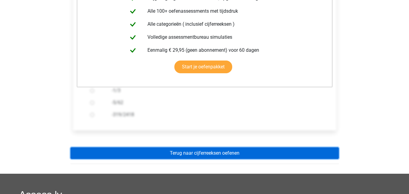
click at [152, 147] on link "Terug naar cijferreeksen oefenen" at bounding box center [205, 153] width 268 height 12
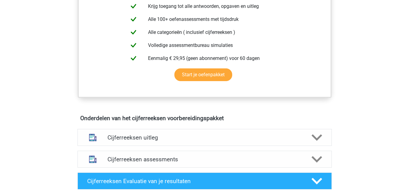
scroll to position [255, 0]
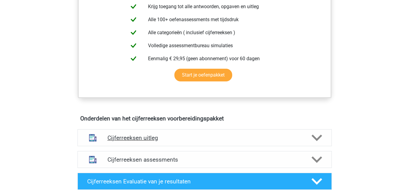
click at [129, 141] on h4 "Cijferreeksen uitleg" at bounding box center [205, 137] width 194 height 7
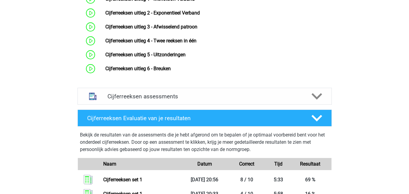
scroll to position [441, 0]
click at [130, 104] on div "Cijferreeksen assessments" at bounding box center [205, 96] width 254 height 17
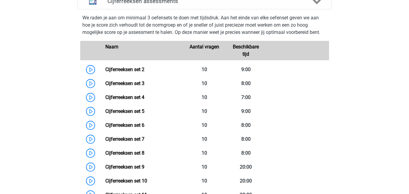
scroll to position [525, 0]
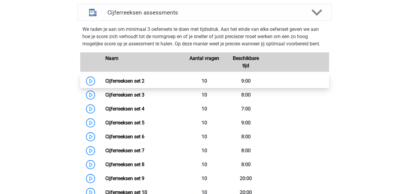
click at [135, 84] on link "Cijferreeksen set 2" at bounding box center [124, 81] width 39 height 6
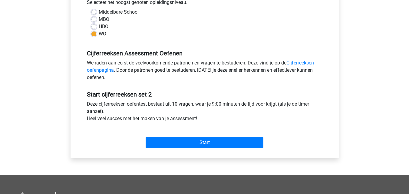
scroll to position [144, 0]
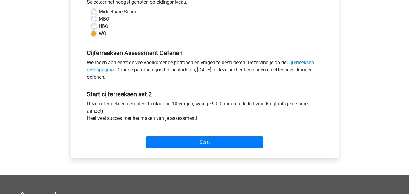
click at [170, 135] on div "Start" at bounding box center [204, 137] width 245 height 21
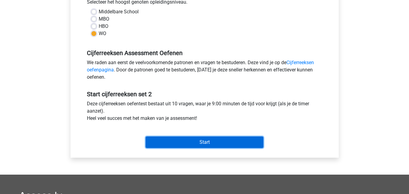
click at [166, 141] on input "Start" at bounding box center [205, 143] width 118 height 12
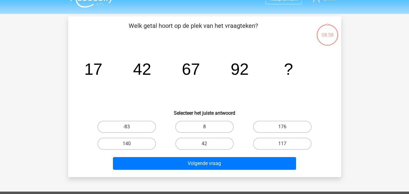
scroll to position [11, 0]
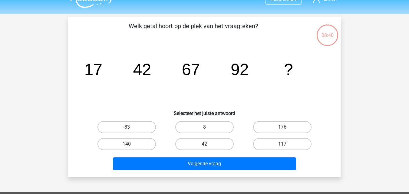
click at [258, 147] on label "117" at bounding box center [282, 144] width 58 height 12
click at [283, 147] on input "117" at bounding box center [285, 146] width 4 height 4
radio input "true"
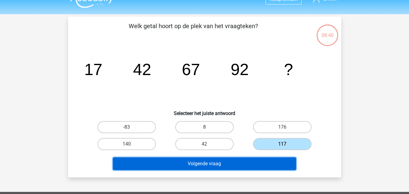
click at [224, 161] on button "Volgende vraag" at bounding box center [204, 163] width 183 height 13
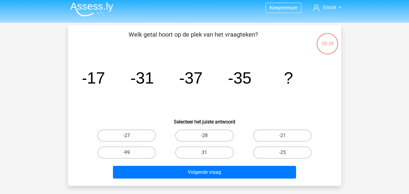
scroll to position [2, 0]
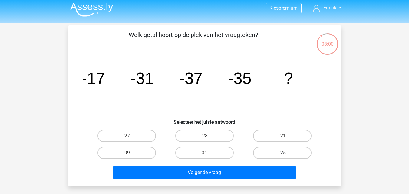
click at [263, 153] on label "-25" at bounding box center [282, 153] width 58 height 12
click at [283, 153] on input "-25" at bounding box center [285, 155] width 4 height 4
radio input "true"
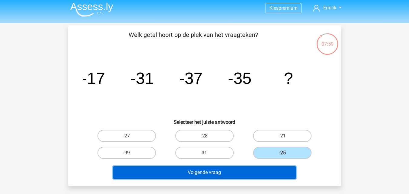
click at [223, 167] on button "Volgende vraag" at bounding box center [204, 172] width 183 height 13
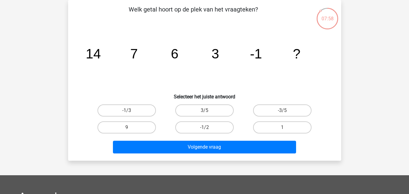
scroll to position [0, 0]
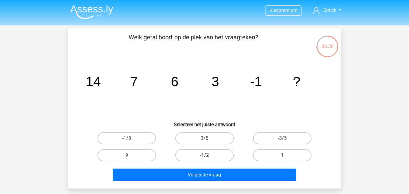
click at [209, 160] on label "-1/2" at bounding box center [204, 155] width 58 height 12
click at [208, 159] on input "-1/2" at bounding box center [206, 157] width 4 height 4
radio input "true"
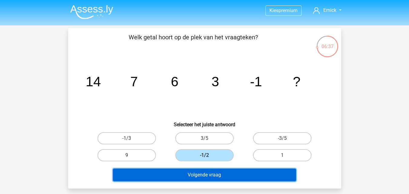
click at [208, 176] on button "Volgende vraag" at bounding box center [204, 175] width 183 height 13
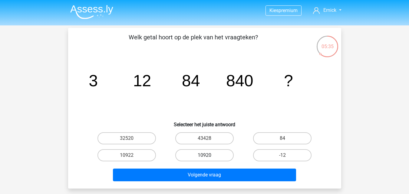
click at [208, 151] on label "10920" at bounding box center [204, 155] width 58 height 12
click at [208, 155] on input "10920" at bounding box center [206, 157] width 4 height 4
radio input "true"
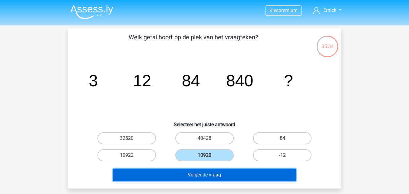
click at [206, 177] on button "Volgende vraag" at bounding box center [204, 175] width 183 height 13
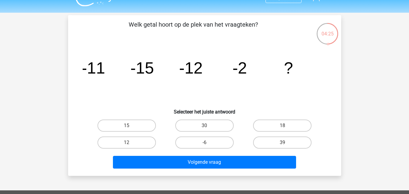
scroll to position [8, 0]
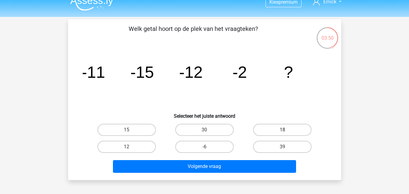
click at [293, 133] on label "18" at bounding box center [282, 130] width 58 height 12
click at [287, 133] on input "18" at bounding box center [285, 132] width 4 height 4
radio input "true"
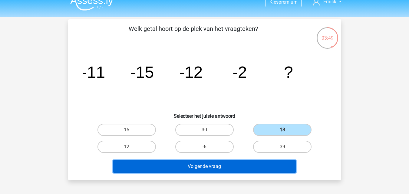
click at [242, 166] on button "Volgende vraag" at bounding box center [204, 166] width 183 height 13
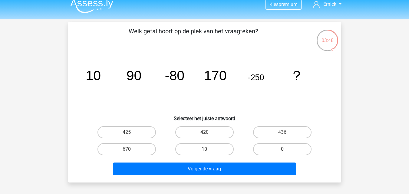
scroll to position [6, 0]
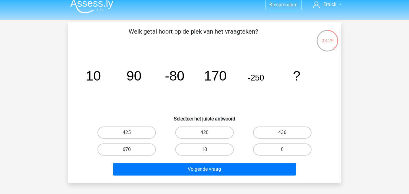
click at [195, 132] on label "420" at bounding box center [204, 133] width 58 height 12
click at [204, 133] on input "420" at bounding box center [206, 135] width 4 height 4
radio input "true"
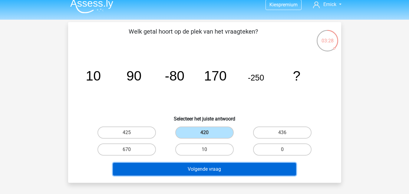
click at [187, 168] on button "Volgende vraag" at bounding box center [204, 169] width 183 height 13
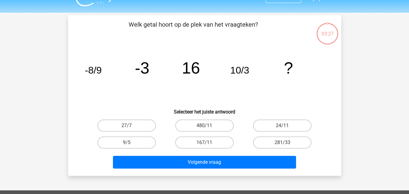
scroll to position [12, 0]
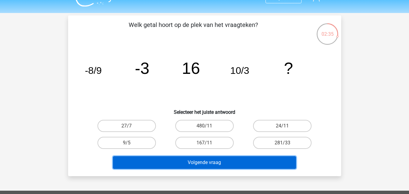
click at [161, 164] on button "Volgende vraag" at bounding box center [204, 162] width 183 height 13
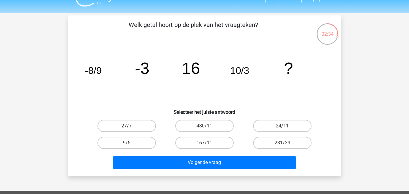
click at [136, 131] on label "27/7" at bounding box center [127, 126] width 58 height 12
click at [131, 130] on input "27/7" at bounding box center [129, 128] width 4 height 4
radio input "true"
click at [215, 125] on label "480/11" at bounding box center [204, 126] width 58 height 12
click at [208, 126] on input "480/11" at bounding box center [206, 128] width 4 height 4
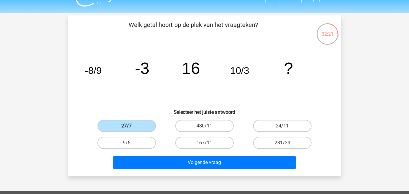
radio input "true"
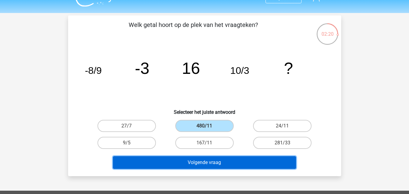
click at [205, 160] on button "Volgende vraag" at bounding box center [204, 162] width 183 height 13
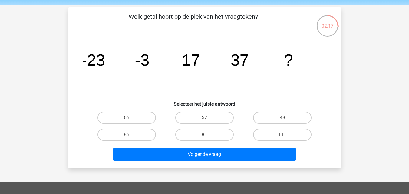
scroll to position [19, 0]
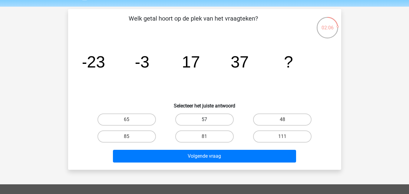
click at [198, 123] on label "57" at bounding box center [204, 120] width 58 height 12
click at [204, 123] on input "57" at bounding box center [206, 122] width 4 height 4
radio input "true"
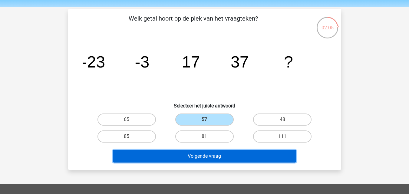
click at [193, 153] on button "Volgende vraag" at bounding box center [204, 156] width 183 height 13
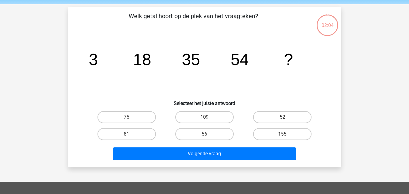
scroll to position [20, 0]
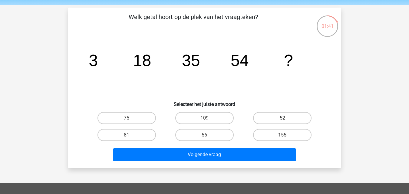
click at [130, 119] on input "75" at bounding box center [129, 120] width 4 height 4
radio input "true"
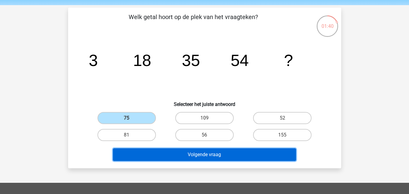
click at [166, 155] on button "Volgende vraag" at bounding box center [204, 154] width 183 height 13
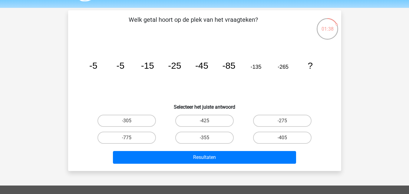
scroll to position [17, 0]
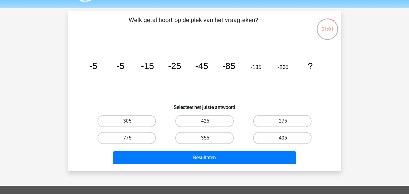
click at [278, 142] on label "-405" at bounding box center [282, 138] width 58 height 12
click at [283, 142] on input "-405" at bounding box center [285, 140] width 4 height 4
radio input "true"
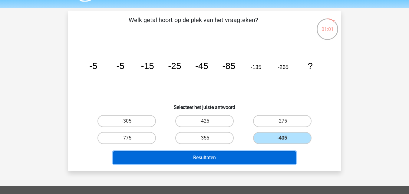
click at [230, 156] on button "Resultaten" at bounding box center [204, 157] width 183 height 13
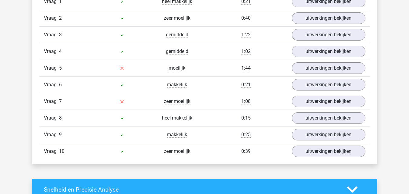
scroll to position [530, 0]
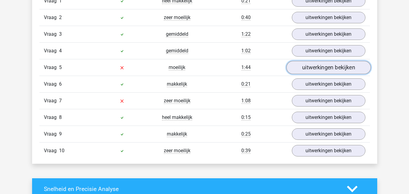
click at [341, 68] on link "uitwerkingen bekijken" at bounding box center [328, 67] width 84 height 13
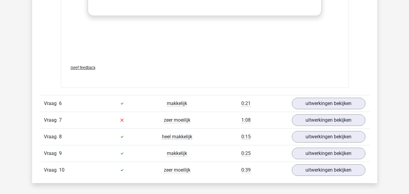
scroll to position [884, 0]
click at [311, 121] on link "uitwerkingen bekijken" at bounding box center [328, 119] width 84 height 13
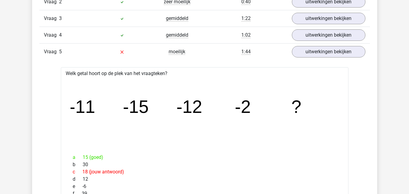
scroll to position [537, 0]
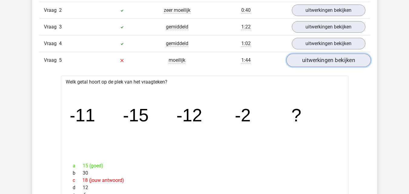
click at [316, 58] on link "uitwerkingen bekijken" at bounding box center [328, 60] width 84 height 13
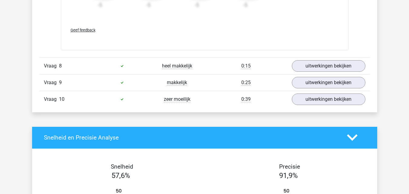
scroll to position [958, 0]
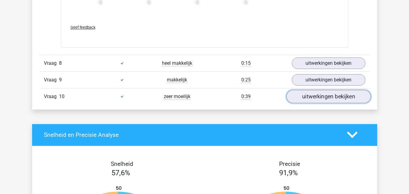
click at [314, 99] on link "uitwerkingen bekijken" at bounding box center [328, 96] width 84 height 13
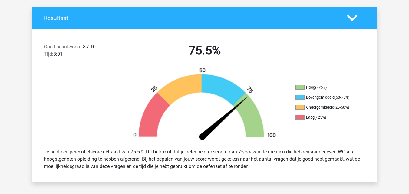
scroll to position [50, 0]
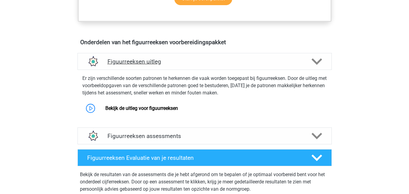
scroll to position [332, 0]
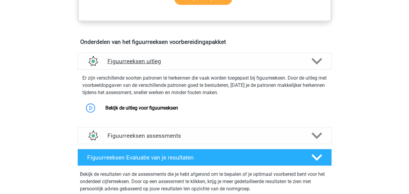
click at [109, 63] on h4 "Figuurreeksen uitleg" at bounding box center [205, 61] width 194 height 7
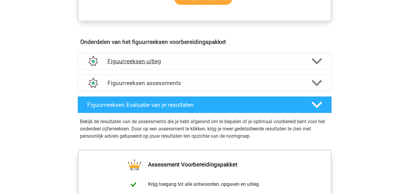
click at [109, 69] on div "Figuurreeksen uitleg" at bounding box center [205, 61] width 254 height 17
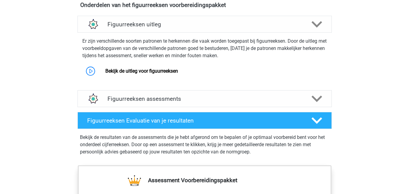
scroll to position [369, 0]
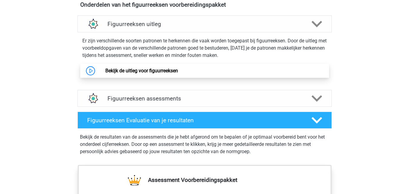
click at [118, 70] on link "Bekijk de uitleg voor figuurreeksen" at bounding box center [141, 71] width 73 height 6
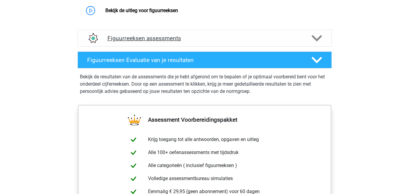
scroll to position [430, 0]
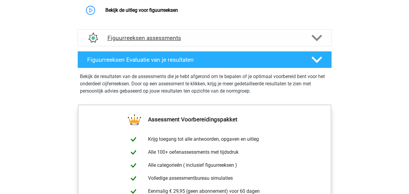
click at [125, 36] on h4 "Figuurreeksen assessments" at bounding box center [205, 38] width 194 height 7
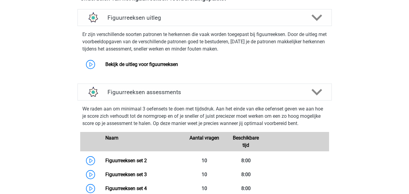
scroll to position [374, 0]
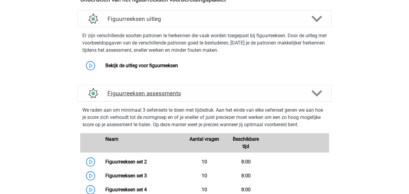
click at [160, 93] on h4 "Figuurreeksen assessments" at bounding box center [205, 93] width 194 height 7
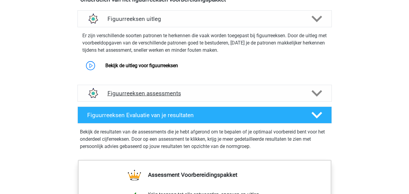
click at [160, 93] on h4 "Figuurreeksen assessments" at bounding box center [205, 93] width 194 height 7
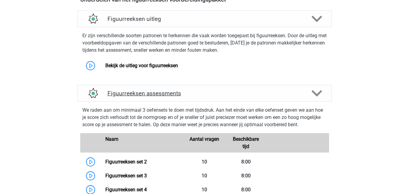
click at [160, 93] on h4 "Figuurreeksen assessments" at bounding box center [205, 93] width 194 height 7
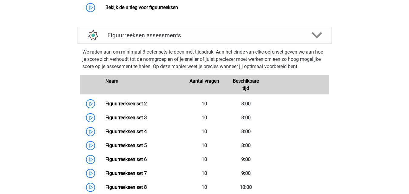
scroll to position [432, 0]
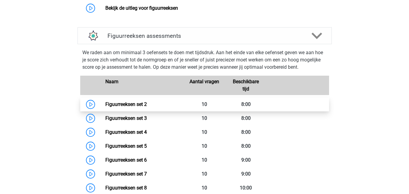
click at [141, 102] on link "Figuurreeksen set 2" at bounding box center [125, 104] width 41 height 6
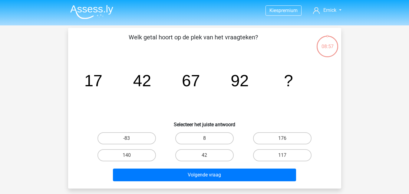
click at [101, 9] on img at bounding box center [91, 12] width 43 height 14
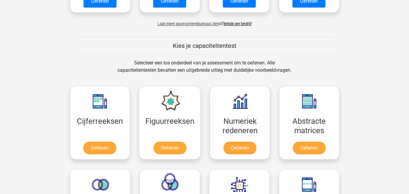
scroll to position [197, 0]
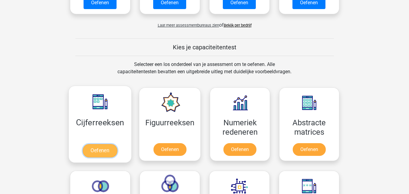
click at [88, 144] on link "Oefenen" at bounding box center [100, 150] width 35 height 13
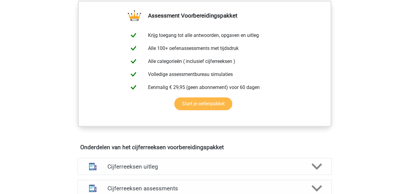
scroll to position [258, 0]
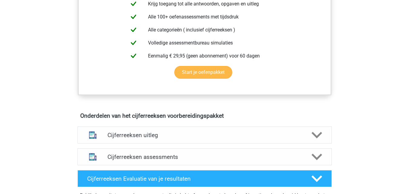
click at [151, 137] on div "Cijferreeksen uitleg" at bounding box center [205, 135] width 254 height 17
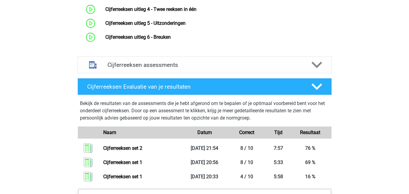
scroll to position [490, 0]
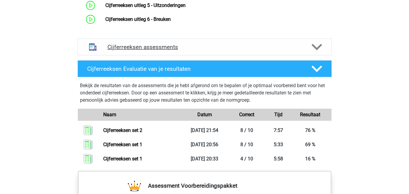
click at [155, 55] on div "Cijferreeksen assessments" at bounding box center [205, 46] width 254 height 17
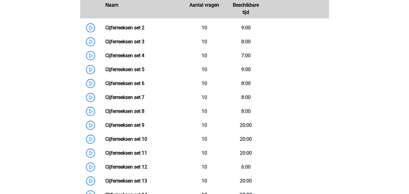
scroll to position [578, 0]
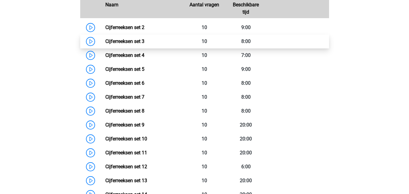
click at [131, 44] on link "Cijferreeksen set 3" at bounding box center [124, 41] width 39 height 6
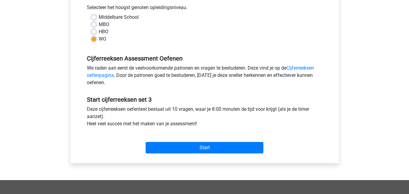
scroll to position [144, 0]
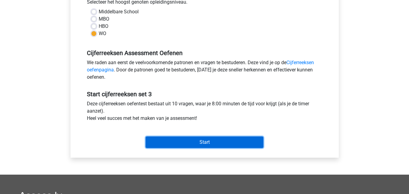
drag, startPoint x: 205, startPoint y: 143, endPoint x: 155, endPoint y: 140, distance: 50.1
click at [155, 140] on input "Start" at bounding box center [205, 143] width 118 height 12
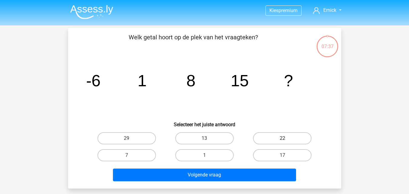
click at [270, 143] on label "22" at bounding box center [282, 138] width 58 height 12
click at [283, 142] on input "22" at bounding box center [285, 140] width 4 height 4
radio input "true"
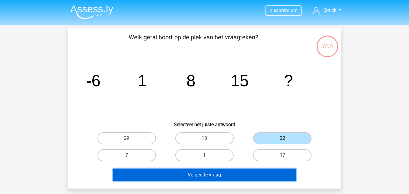
click at [216, 174] on button "Volgende vraag" at bounding box center [204, 175] width 183 height 13
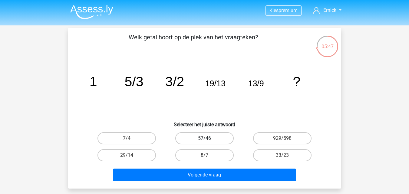
click at [215, 133] on label "57/46" at bounding box center [204, 138] width 58 height 12
click at [208, 138] on input "57/46" at bounding box center [206, 140] width 4 height 4
radio input "true"
click at [236, 167] on div "Volgende vraag" at bounding box center [205, 174] width 254 height 20
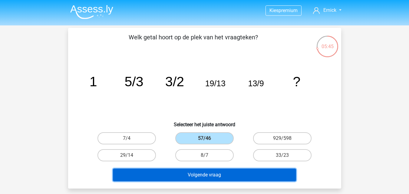
click at [241, 172] on button "Volgende vraag" at bounding box center [204, 175] width 183 height 13
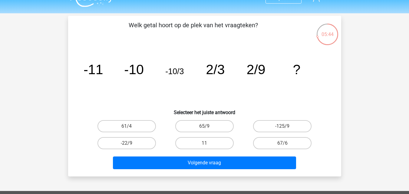
scroll to position [12, 0]
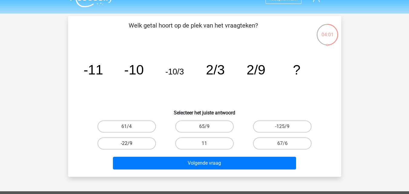
click at [141, 144] on label "-22/9" at bounding box center [127, 143] width 58 height 12
click at [131, 144] on input "-22/9" at bounding box center [129, 146] width 4 height 4
radio input "true"
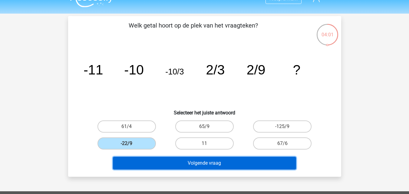
click at [172, 162] on button "Volgende vraag" at bounding box center [204, 163] width 183 height 13
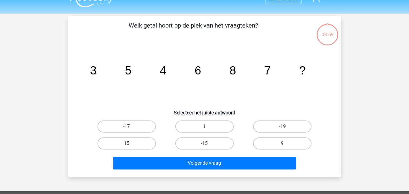
scroll to position [28, 0]
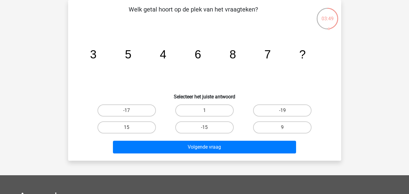
click at [170, 59] on icon "image/svg+xml 3 5 4 6 8 7 ?" at bounding box center [205, 58] width 244 height 61
click at [270, 128] on label "9" at bounding box center [282, 127] width 58 height 12
click at [283, 128] on input "9" at bounding box center [285, 130] width 4 height 4
radio input "true"
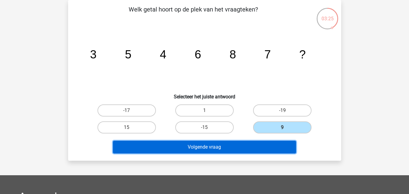
click at [219, 151] on button "Volgende vraag" at bounding box center [204, 147] width 183 height 13
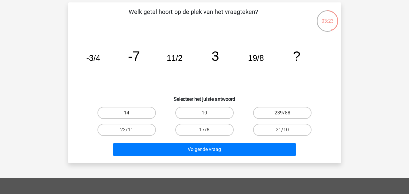
scroll to position [25, 0]
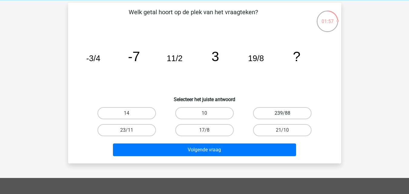
click at [280, 108] on label "239/88" at bounding box center [282, 113] width 58 height 12
click at [283, 113] on input "239/88" at bounding box center [285, 115] width 4 height 4
radio input "true"
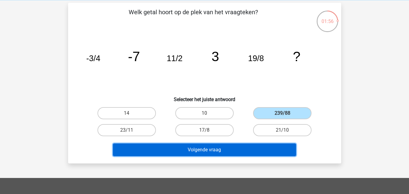
click at [221, 150] on button "Volgende vraag" at bounding box center [204, 150] width 183 height 13
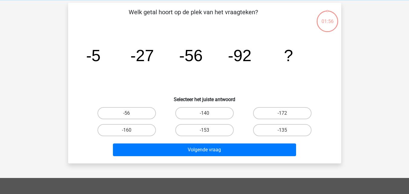
scroll to position [28, 0]
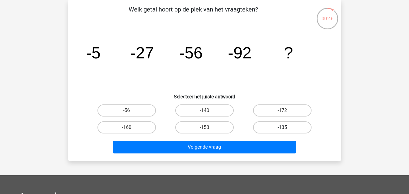
click at [280, 129] on label "-135" at bounding box center [282, 127] width 58 height 12
click at [283, 129] on input "-135" at bounding box center [285, 130] width 4 height 4
radio input "true"
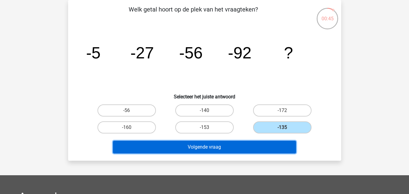
click at [245, 146] on button "Volgende vraag" at bounding box center [204, 147] width 183 height 13
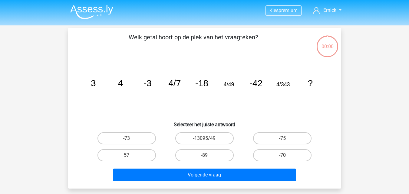
scroll to position [28, 0]
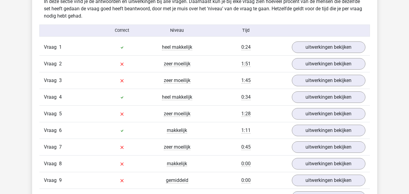
scroll to position [483, 0]
click at [317, 48] on link "uitwerkingen bekijken" at bounding box center [328, 47] width 84 height 13
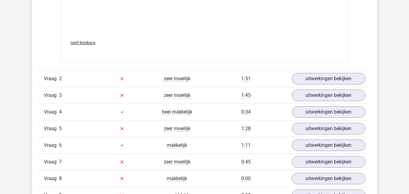
scroll to position [842, 0]
click at [314, 83] on link "uitwerkingen bekijken" at bounding box center [328, 79] width 84 height 13
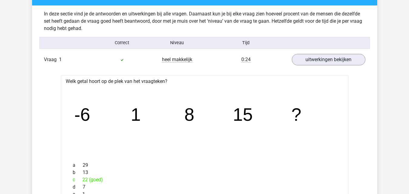
scroll to position [471, 0]
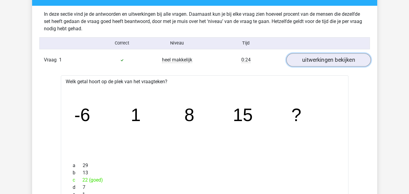
click at [296, 63] on link "uitwerkingen bekijken" at bounding box center [328, 59] width 84 height 13
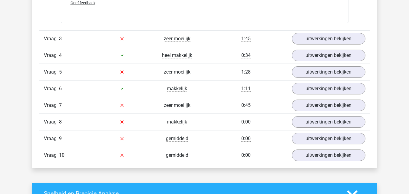
scroll to position [899, 0]
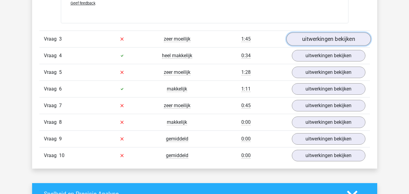
click at [315, 41] on link "uitwerkingen bekijken" at bounding box center [328, 38] width 84 height 13
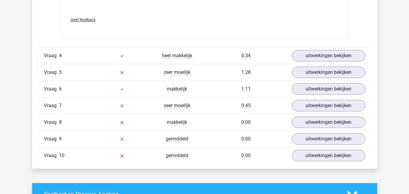
scroll to position [1272, 0]
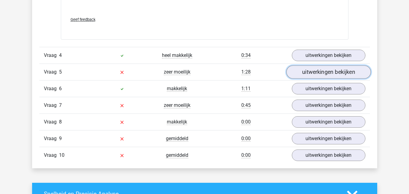
click at [319, 76] on link "uitwerkingen bekijken" at bounding box center [328, 72] width 84 height 13
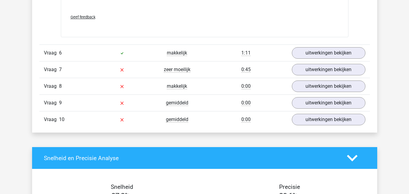
scroll to position [1682, 0]
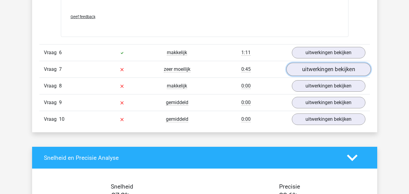
click at [330, 65] on link "uitwerkingen bekijken" at bounding box center [328, 69] width 84 height 13
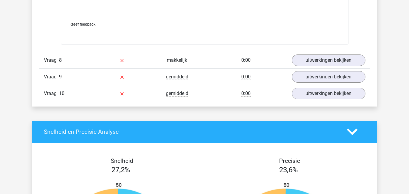
scroll to position [2082, 0]
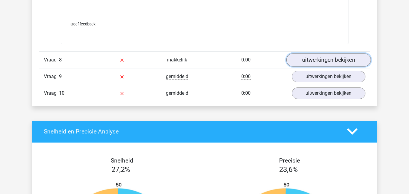
click at [306, 56] on link "uitwerkingen bekijken" at bounding box center [328, 59] width 84 height 13
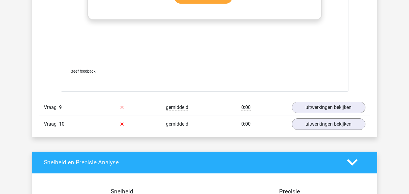
scroll to position [2434, 0]
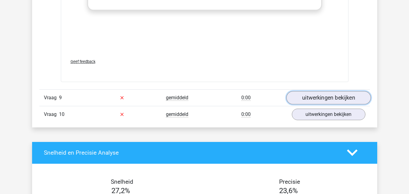
click at [308, 94] on link "uitwerkingen bekijken" at bounding box center [328, 97] width 84 height 13
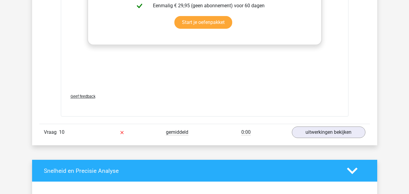
scroll to position [2790, 0]
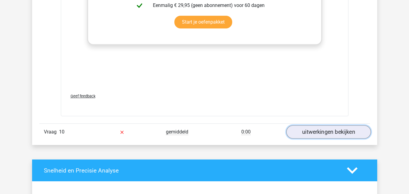
click at [314, 134] on link "uitwerkingen bekijken" at bounding box center [328, 131] width 84 height 13
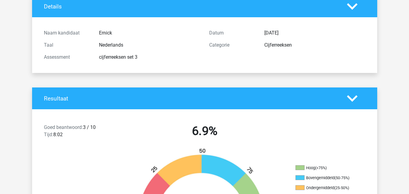
scroll to position [0, 0]
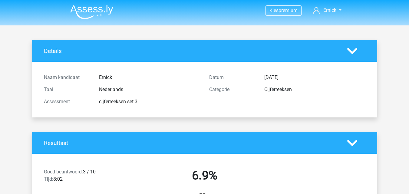
click at [94, 17] on img at bounding box center [91, 12] width 43 height 14
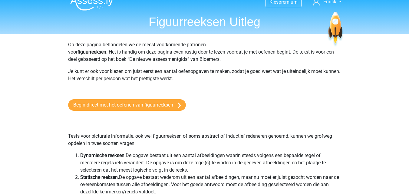
scroll to position [8, 0]
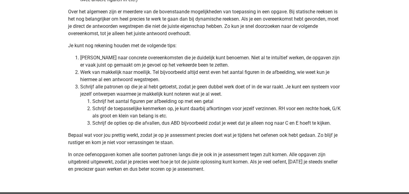
scroll to position [1796, 0]
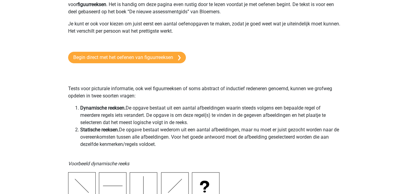
scroll to position [0, 0]
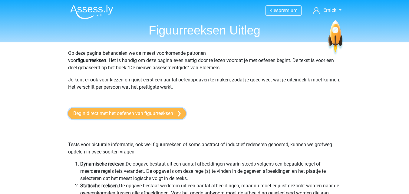
click at [139, 114] on link "Begin direct met het oefenen van figuurreeksen" at bounding box center [127, 114] width 118 height 12
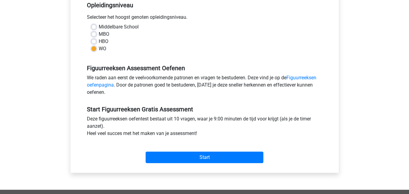
scroll to position [120, 0]
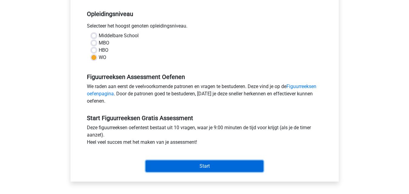
click at [168, 161] on input "Start" at bounding box center [205, 167] width 118 height 12
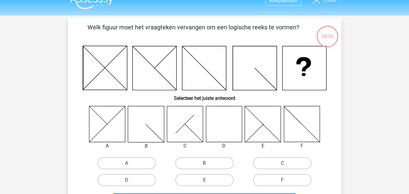
scroll to position [10, 0]
click at [134, 177] on label "D" at bounding box center [127, 180] width 58 height 12
click at [131, 180] on input "D" at bounding box center [129, 182] width 4 height 4
radio input "true"
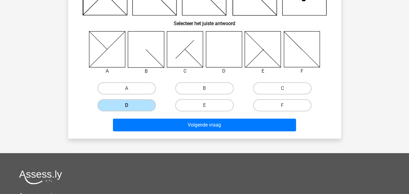
scroll to position [84, 0]
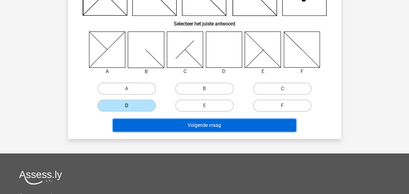
click at [217, 131] on button "Volgende vraag" at bounding box center [204, 125] width 183 height 13
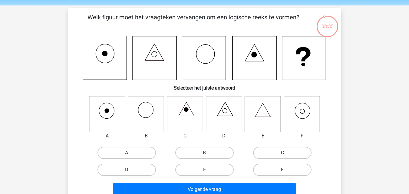
scroll to position [20, 0]
click at [271, 168] on label "F" at bounding box center [282, 170] width 58 height 12
click at [283, 170] on input "F" at bounding box center [285, 172] width 4 height 4
radio input "true"
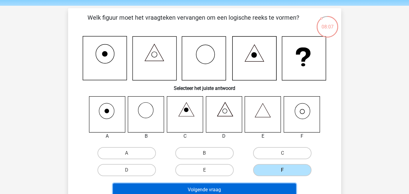
click at [237, 188] on button "Volgende vraag" at bounding box center [204, 190] width 183 height 13
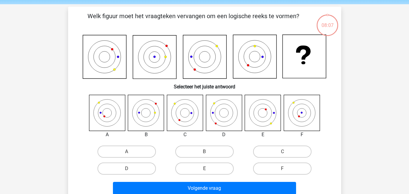
scroll to position [28, 0]
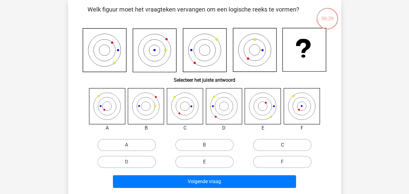
click at [277, 147] on label "C" at bounding box center [282, 145] width 58 height 12
click at [283, 147] on input "C" at bounding box center [285, 147] width 4 height 4
radio input "true"
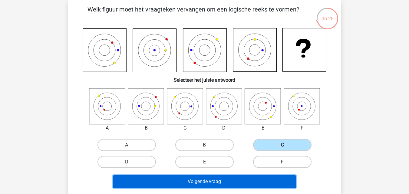
click at [227, 176] on button "Volgende vraag" at bounding box center [204, 181] width 183 height 13
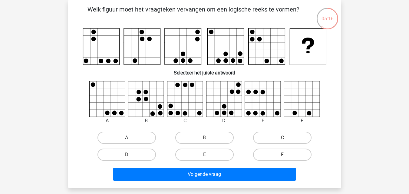
click at [140, 137] on label "A" at bounding box center [127, 138] width 58 height 12
click at [131, 138] on input "A" at bounding box center [129, 140] width 4 height 4
radio input "true"
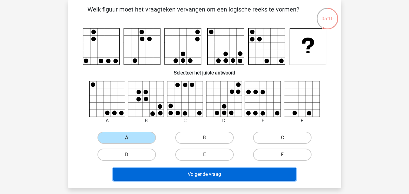
click at [203, 176] on button "Volgende vraag" at bounding box center [204, 174] width 183 height 13
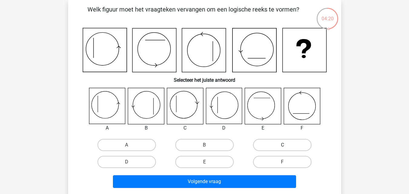
click at [273, 142] on label "C" at bounding box center [282, 145] width 58 height 12
click at [283, 145] on input "C" at bounding box center [285, 147] width 4 height 4
radio input "true"
click at [128, 162] on input "D" at bounding box center [129, 164] width 4 height 4
radio input "true"
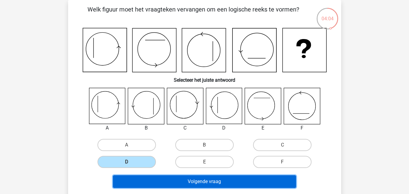
click at [191, 181] on button "Volgende vraag" at bounding box center [204, 181] width 183 height 13
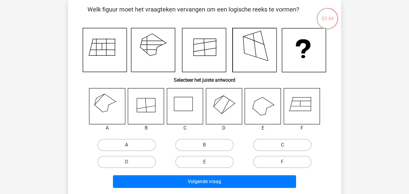
click at [124, 146] on label "A" at bounding box center [127, 145] width 58 height 12
click at [127, 146] on input "A" at bounding box center [129, 147] width 4 height 4
radio input "true"
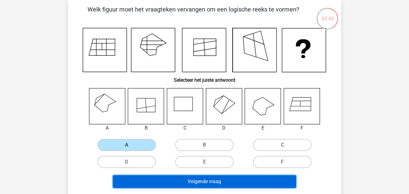
click at [147, 178] on button "Volgende vraag" at bounding box center [204, 181] width 183 height 13
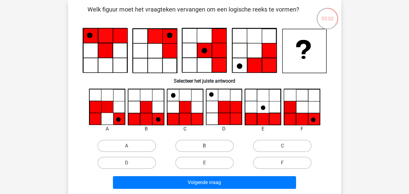
click at [223, 144] on label "B" at bounding box center [204, 146] width 58 height 12
click at [208, 146] on input "B" at bounding box center [206, 148] width 4 height 4
radio input "true"
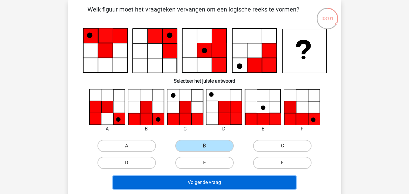
click at [180, 178] on button "Volgende vraag" at bounding box center [204, 182] width 183 height 13
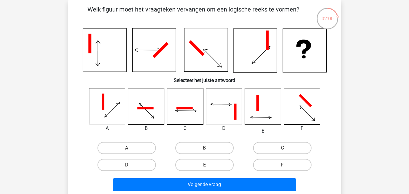
click at [305, 104] on icon at bounding box center [302, 106] width 36 height 36
click at [174, 194] on html "Kies premium Ernick mcdaernick@hotmail.com" at bounding box center [204, 172] width 409 height 401
click at [266, 166] on label "F" at bounding box center [282, 165] width 58 height 12
click at [283, 166] on input "F" at bounding box center [285, 167] width 4 height 4
radio input "true"
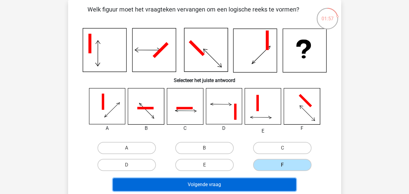
click at [234, 182] on button "Volgende vraag" at bounding box center [204, 184] width 183 height 13
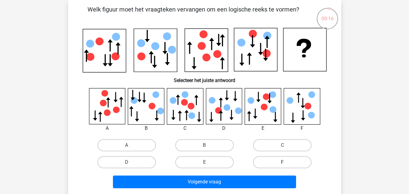
click at [277, 156] on label "F" at bounding box center [282, 162] width 58 height 12
click at [283, 162] on input "F" at bounding box center [285, 164] width 4 height 4
radio input "true"
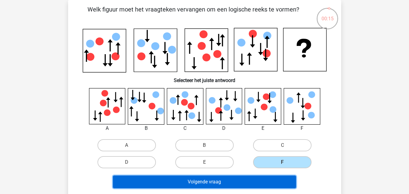
click at [225, 179] on button "Volgende vraag" at bounding box center [204, 182] width 183 height 13
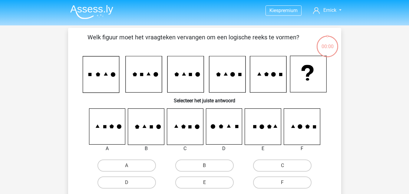
scroll to position [28, 0]
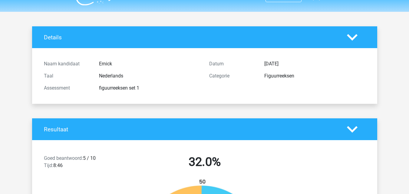
scroll to position [88, 0]
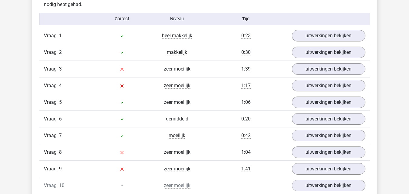
scroll to position [495, 0]
click at [322, 41] on link "uitwerkingen bekijken" at bounding box center [328, 35] width 84 height 13
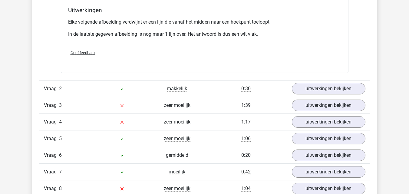
scroll to position [808, 0]
click at [341, 87] on link "uitwerkingen bekijken" at bounding box center [328, 88] width 84 height 13
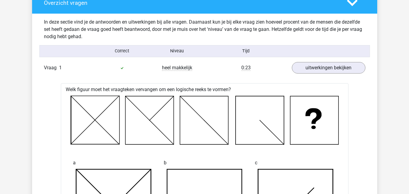
scroll to position [462, 0]
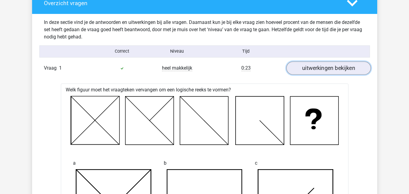
click at [325, 68] on link "uitwerkingen bekijken" at bounding box center [328, 67] width 84 height 13
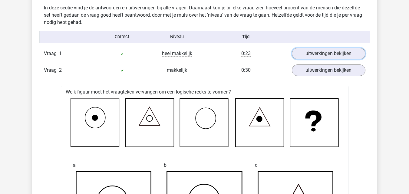
scroll to position [475, 0]
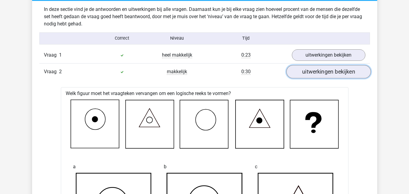
click at [315, 72] on link "uitwerkingen bekijken" at bounding box center [328, 71] width 84 height 13
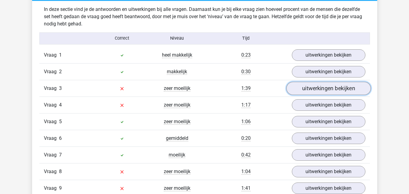
click at [312, 89] on link "uitwerkingen bekijken" at bounding box center [328, 88] width 84 height 13
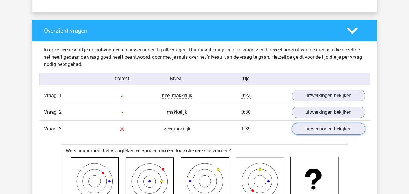
scroll to position [435, 0]
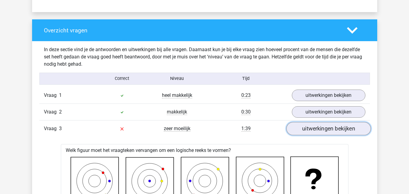
click at [313, 127] on link "uitwerkingen bekijken" at bounding box center [328, 128] width 84 height 13
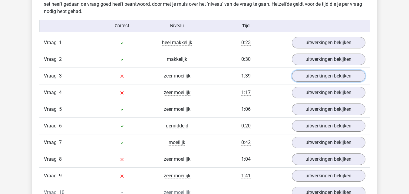
scroll to position [488, 0]
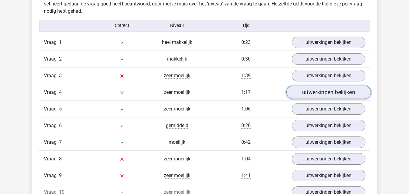
click at [323, 89] on link "uitwerkingen bekijken" at bounding box center [328, 92] width 84 height 13
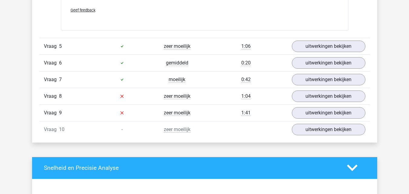
scroll to position [915, 0]
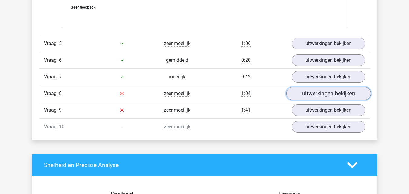
click at [303, 94] on link "uitwerkingen bekijken" at bounding box center [328, 93] width 84 height 13
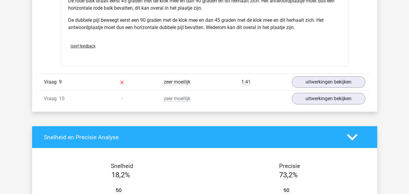
scroll to position [1338, 0]
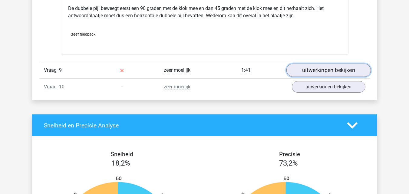
click at [306, 68] on link "uitwerkingen bekijken" at bounding box center [328, 70] width 84 height 13
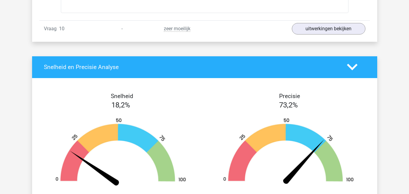
scroll to position [1904, 0]
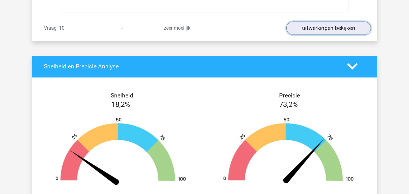
click at [318, 33] on link "uitwerkingen bekijken" at bounding box center [328, 28] width 84 height 13
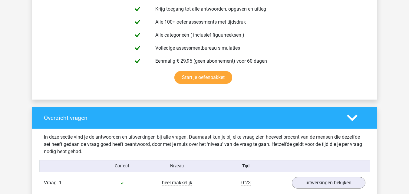
scroll to position [0, 0]
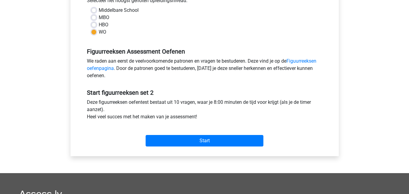
scroll to position [146, 0]
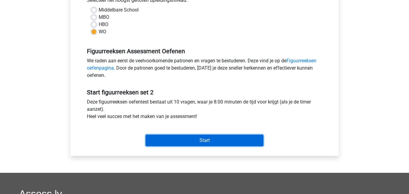
click at [207, 139] on input "Start" at bounding box center [205, 141] width 118 height 12
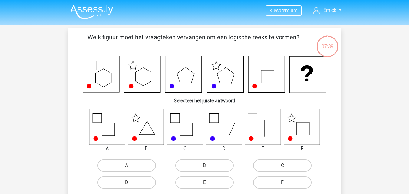
click at [279, 183] on label "F" at bounding box center [282, 183] width 58 height 12
click at [283, 183] on input "F" at bounding box center [285, 185] width 4 height 4
radio input "true"
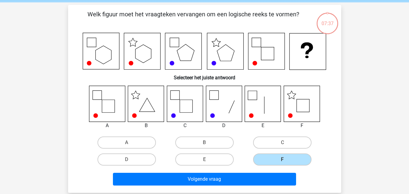
scroll to position [23, 0]
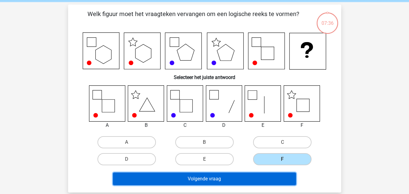
click at [148, 182] on button "Volgende vraag" at bounding box center [204, 179] width 183 height 13
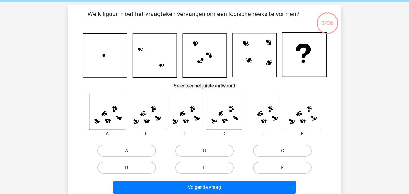
scroll to position [28, 0]
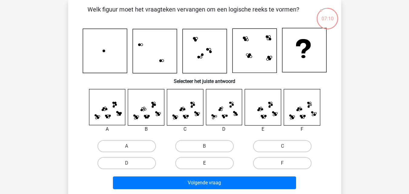
click at [214, 166] on label "E" at bounding box center [204, 163] width 58 height 12
click at [208, 166] on input "E" at bounding box center [206, 165] width 4 height 4
radio input "true"
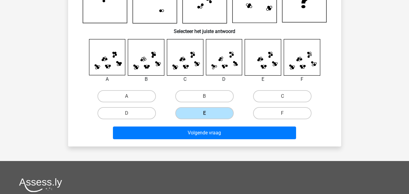
scroll to position [80, 0]
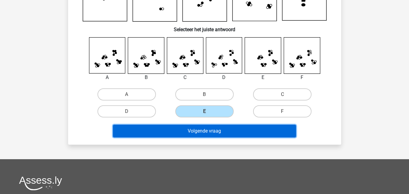
click at [208, 130] on button "Volgende vraag" at bounding box center [204, 131] width 183 height 13
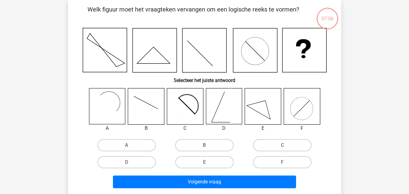
scroll to position [0, 0]
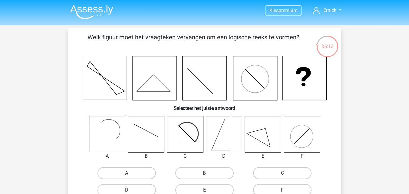
click at [255, 135] on icon at bounding box center [263, 134] width 36 height 36
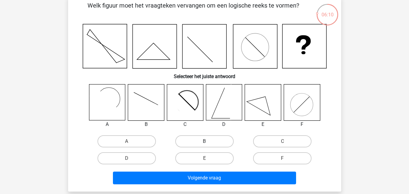
scroll to position [32, 0]
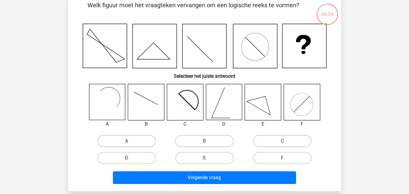
click at [211, 158] on label "E" at bounding box center [204, 158] width 58 height 12
click at [208, 158] on input "E" at bounding box center [206, 160] width 4 height 4
radio input "true"
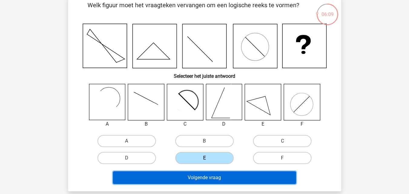
click at [203, 180] on button "Volgende vraag" at bounding box center [204, 177] width 183 height 13
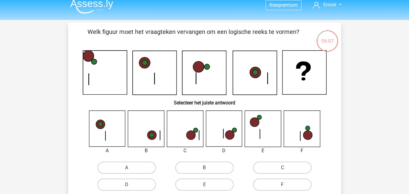
scroll to position [4, 0]
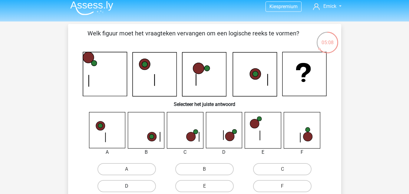
click at [147, 184] on label "D" at bounding box center [127, 186] width 58 height 12
click at [131, 186] on input "D" at bounding box center [129, 188] width 4 height 4
radio input "true"
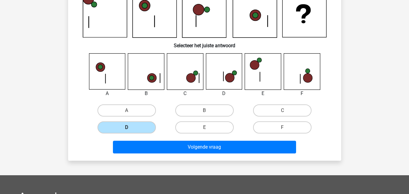
scroll to position [64, 0]
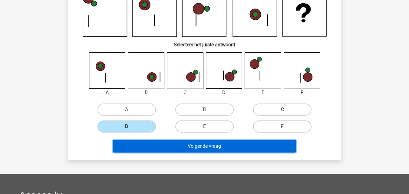
click at [207, 147] on button "Volgende vraag" at bounding box center [204, 146] width 183 height 13
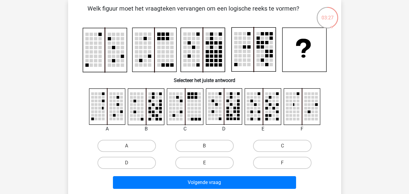
scroll to position [29, 0]
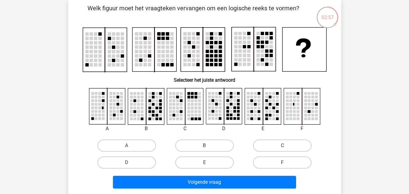
click at [277, 140] on label "C" at bounding box center [282, 146] width 58 height 12
click at [283, 146] on input "C" at bounding box center [285, 148] width 4 height 4
radio input "true"
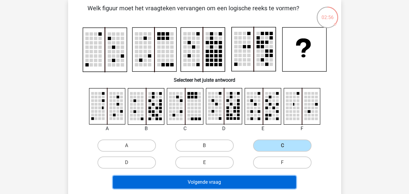
click at [211, 179] on button "Volgende vraag" at bounding box center [204, 182] width 183 height 13
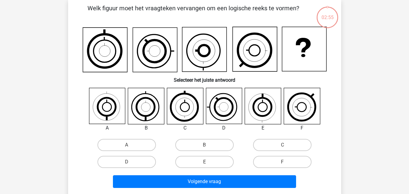
scroll to position [28, 0]
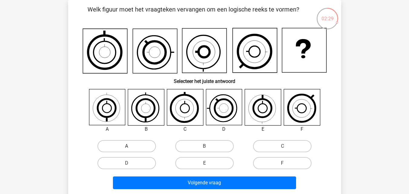
click at [124, 146] on label "A" at bounding box center [127, 146] width 58 height 12
click at [127, 146] on input "A" at bounding box center [129, 148] width 4 height 4
radio input "true"
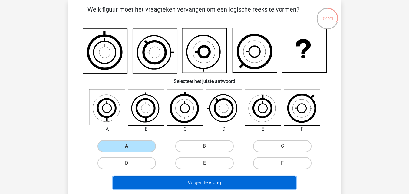
click at [176, 187] on button "Volgende vraag" at bounding box center [204, 183] width 183 height 13
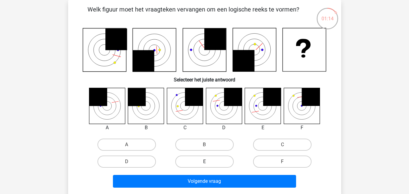
click at [220, 164] on label "E" at bounding box center [204, 162] width 58 height 12
click at [208, 164] on input "E" at bounding box center [206, 164] width 4 height 4
radio input "true"
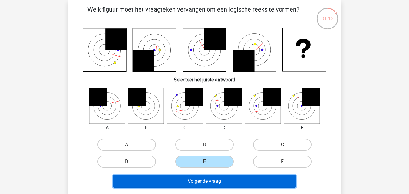
click at [214, 178] on button "Volgende vraag" at bounding box center [204, 181] width 183 height 13
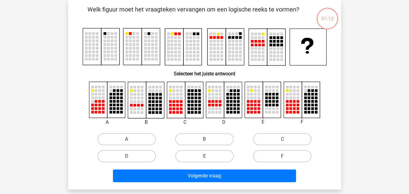
click at [102, 127] on div "A" at bounding box center [205, 122] width 254 height 83
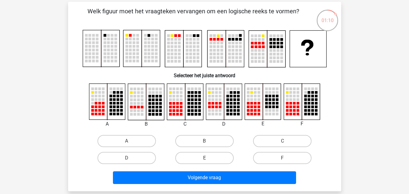
scroll to position [25, 0]
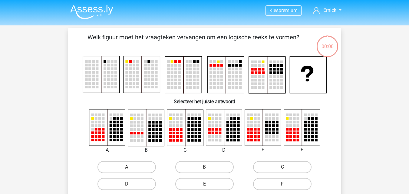
click at [225, 178] on label "E" at bounding box center [204, 184] width 58 height 12
click at [208, 184] on input "E" at bounding box center [206, 186] width 4 height 4
radio input "true"
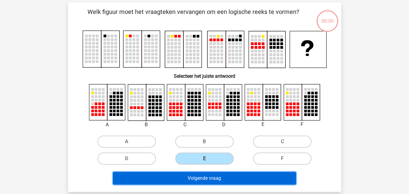
click at [210, 178] on button "Volgende vraag" at bounding box center [204, 178] width 183 height 13
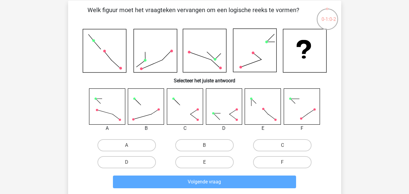
scroll to position [27, 0]
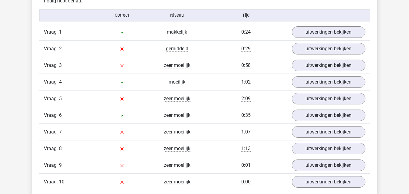
scroll to position [499, 0]
click at [311, 47] on link "uitwerkingen bekijken" at bounding box center [328, 48] width 84 height 13
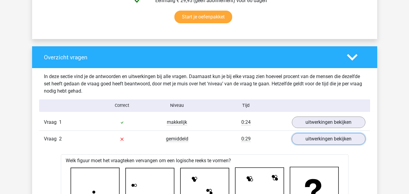
scroll to position [408, 0]
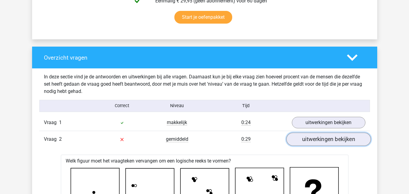
click at [299, 135] on link "uitwerkingen bekijken" at bounding box center [328, 139] width 84 height 13
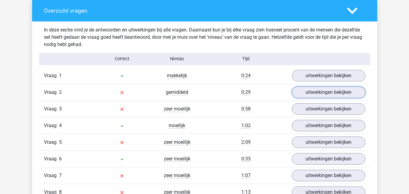
scroll to position [457, 0]
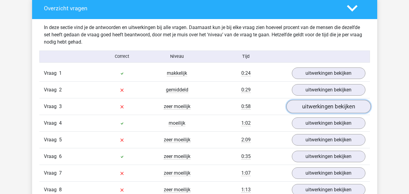
click at [316, 104] on link "uitwerkingen bekijken" at bounding box center [328, 106] width 84 height 13
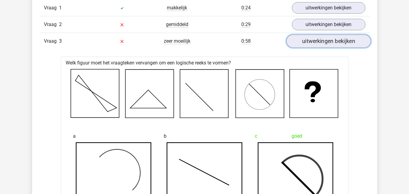
scroll to position [522, 0]
click at [310, 42] on link "uitwerkingen bekijken" at bounding box center [328, 41] width 84 height 13
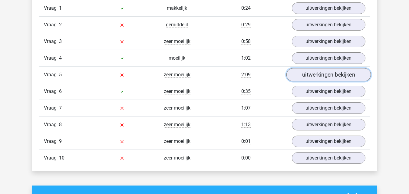
click at [310, 75] on link "uitwerkingen bekijken" at bounding box center [328, 74] width 84 height 13
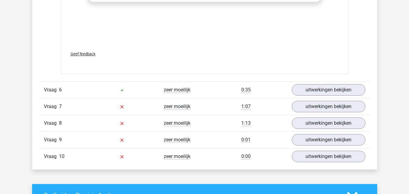
scroll to position [1033, 0]
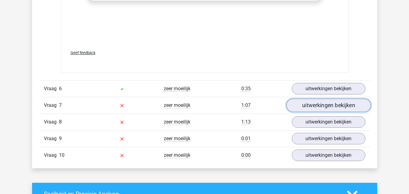
click at [310, 103] on link "uitwerkingen bekijken" at bounding box center [328, 105] width 84 height 13
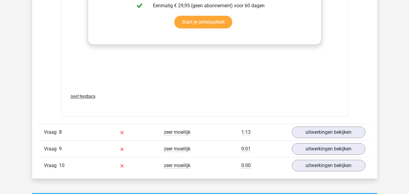
scroll to position [1530, 0]
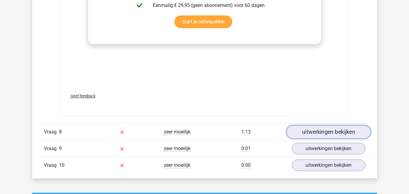
click at [313, 128] on link "uitwerkingen bekijken" at bounding box center [328, 131] width 84 height 13
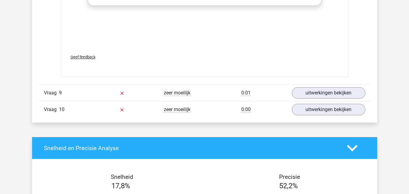
scroll to position [2104, 0]
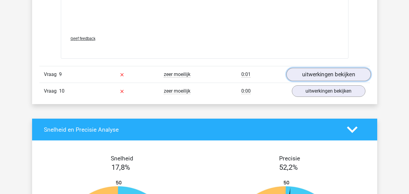
click at [305, 71] on link "uitwerkingen bekijken" at bounding box center [328, 74] width 84 height 13
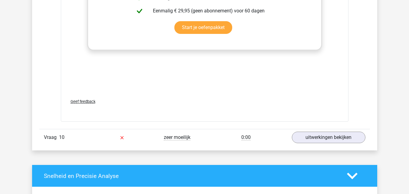
scroll to position [2565, 0]
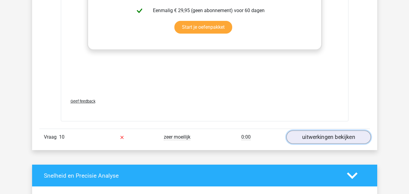
click at [317, 135] on link "uitwerkingen bekijken" at bounding box center [328, 137] width 84 height 13
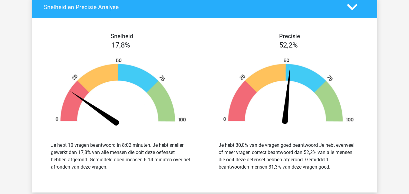
scroll to position [3241, 0]
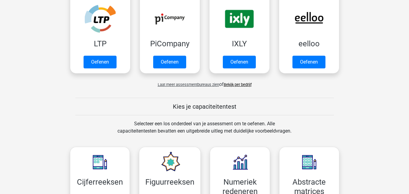
scroll to position [265, 0]
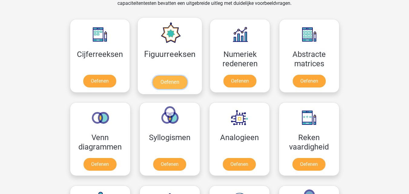
click at [187, 76] on link "Oefenen" at bounding box center [170, 82] width 35 height 13
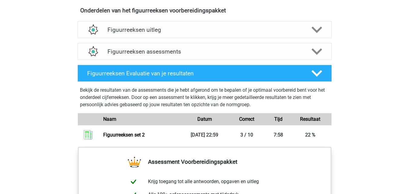
scroll to position [364, 0]
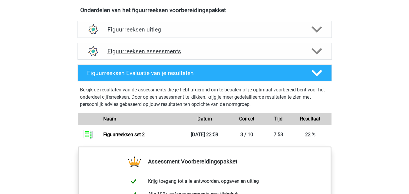
click at [141, 49] on h4 "Figuurreeksen assessments" at bounding box center [205, 51] width 194 height 7
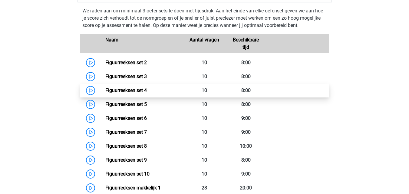
scroll to position [421, 0]
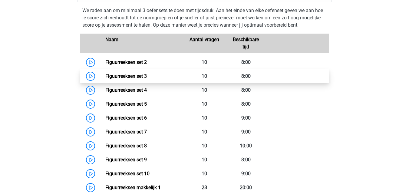
click at [137, 78] on link "Figuurreeksen set 3" at bounding box center [125, 76] width 41 height 6
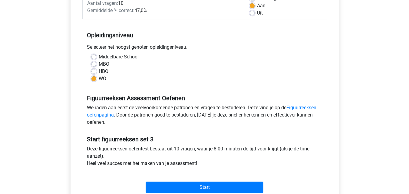
scroll to position [99, 0]
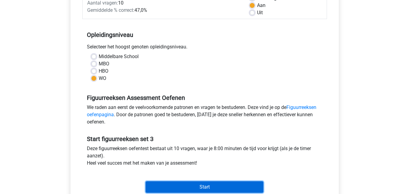
click at [180, 191] on input "Start" at bounding box center [205, 187] width 118 height 12
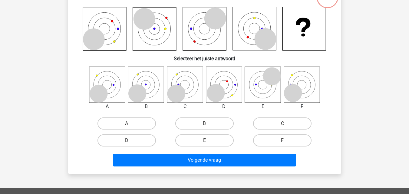
scroll to position [49, 0]
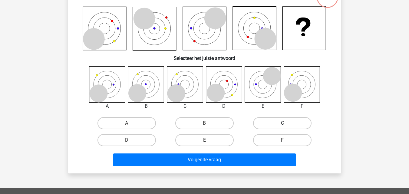
click at [275, 118] on label "C" at bounding box center [282, 123] width 58 height 12
click at [283, 123] on input "C" at bounding box center [285, 125] width 4 height 4
radio input "true"
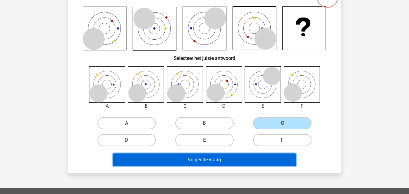
click at [229, 159] on button "Volgende vraag" at bounding box center [204, 160] width 183 height 13
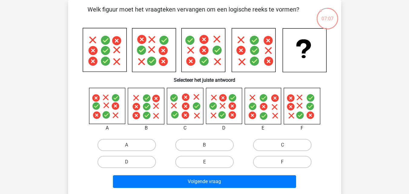
scroll to position [0, 0]
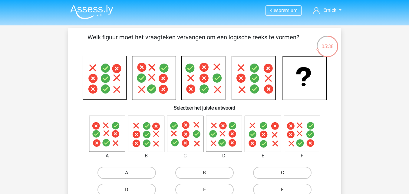
click at [136, 176] on label "A" at bounding box center [127, 173] width 58 height 12
click at [131, 176] on input "A" at bounding box center [129, 175] width 4 height 4
radio input "true"
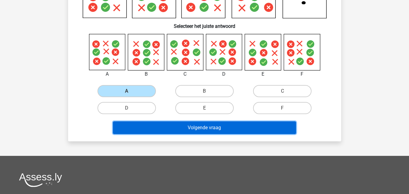
click at [212, 132] on button "Volgende vraag" at bounding box center [204, 127] width 183 height 13
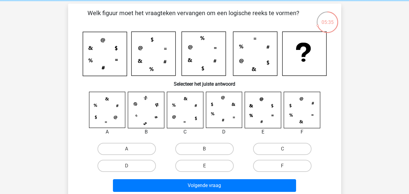
scroll to position [24, 0]
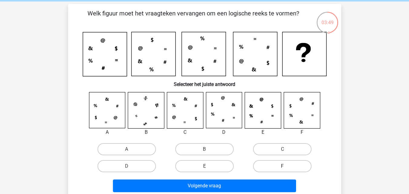
click at [288, 165] on label "F" at bounding box center [282, 166] width 58 height 12
click at [287, 166] on input "F" at bounding box center [285, 168] width 4 height 4
radio input "true"
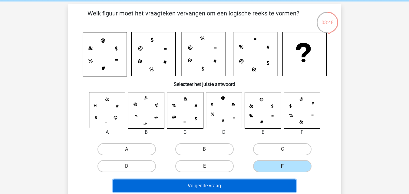
click at [264, 182] on button "Volgende vraag" at bounding box center [204, 186] width 183 height 13
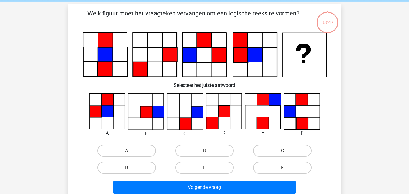
scroll to position [28, 0]
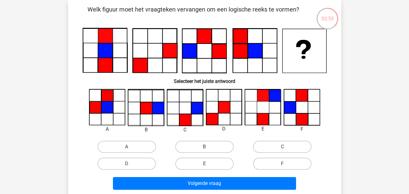
click at [128, 167] on input "D" at bounding box center [129, 166] width 4 height 4
radio input "true"
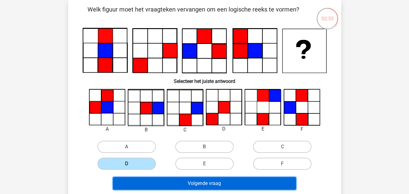
click at [147, 182] on button "Volgende vraag" at bounding box center [204, 183] width 183 height 13
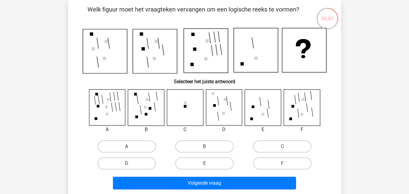
click at [136, 146] on label "A" at bounding box center [127, 147] width 58 height 12
click at [131, 147] on input "A" at bounding box center [129, 149] width 4 height 4
radio input "true"
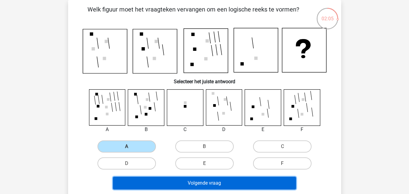
click at [212, 181] on button "Volgende vraag" at bounding box center [204, 183] width 183 height 13
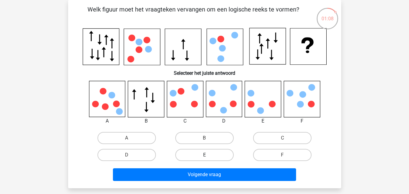
click at [198, 152] on label "E" at bounding box center [204, 155] width 58 height 12
click at [204, 155] on input "E" at bounding box center [206, 157] width 4 height 4
radio input "true"
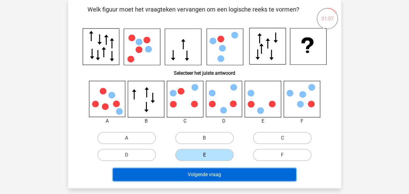
click at [188, 176] on button "Volgende vraag" at bounding box center [204, 174] width 183 height 13
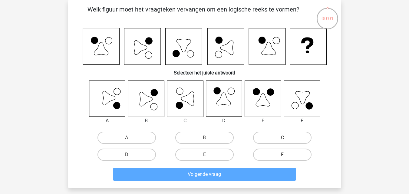
click at [208, 141] on input "B" at bounding box center [206, 140] width 4 height 4
radio input "true"
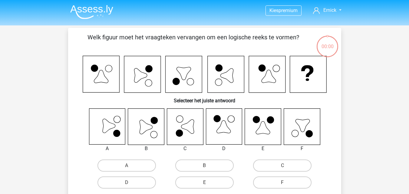
scroll to position [28, 0]
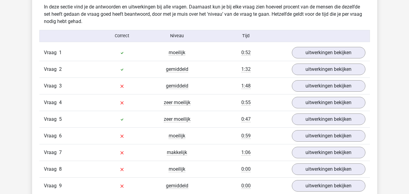
scroll to position [488, 0]
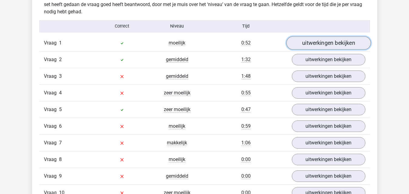
click at [314, 44] on link "uitwerkingen bekijken" at bounding box center [328, 42] width 84 height 13
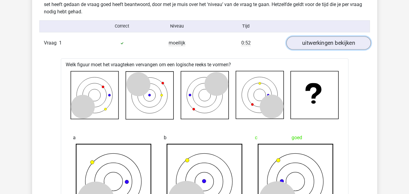
click at [323, 46] on link "uitwerkingen bekijken" at bounding box center [328, 42] width 84 height 13
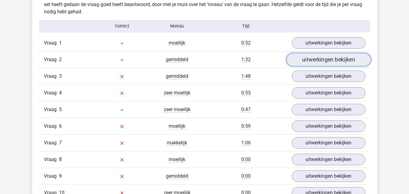
click at [327, 63] on link "uitwerkingen bekijken" at bounding box center [328, 59] width 84 height 13
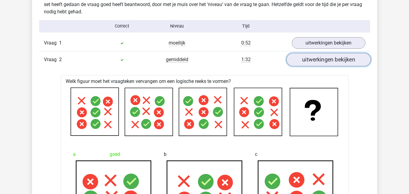
click at [327, 63] on link "uitwerkingen bekijken" at bounding box center [328, 59] width 84 height 13
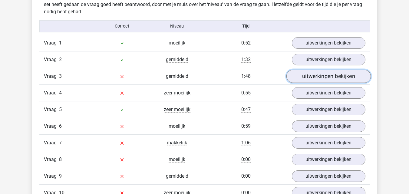
click at [323, 77] on link "uitwerkingen bekijken" at bounding box center [328, 76] width 84 height 13
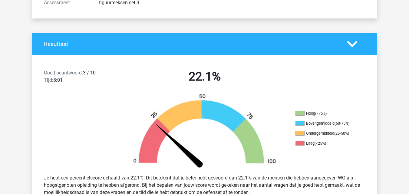
scroll to position [0, 0]
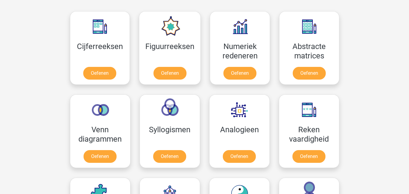
scroll to position [274, 0]
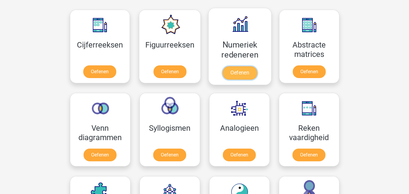
click at [235, 72] on link "Oefenen" at bounding box center [240, 72] width 35 height 13
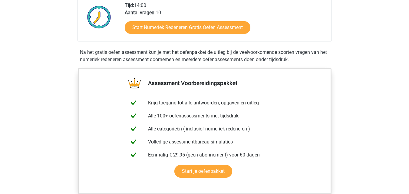
scroll to position [115, 0]
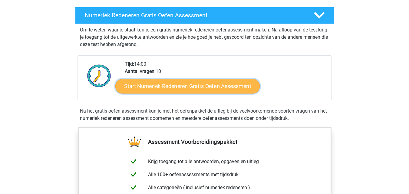
click at [160, 86] on link "Start Numeriek Redeneren Gratis Oefen Assessment" at bounding box center [187, 86] width 144 height 15
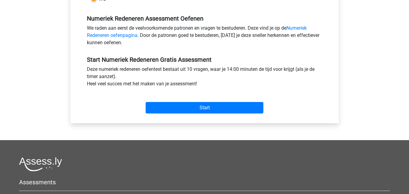
scroll to position [179, 0]
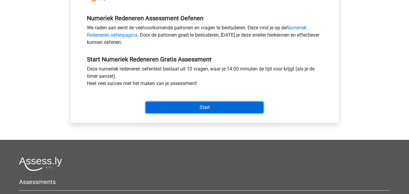
click at [207, 107] on input "Start" at bounding box center [205, 108] width 118 height 12
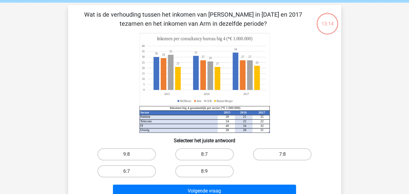
scroll to position [22, 0]
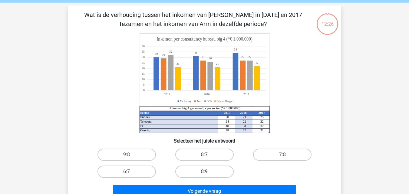
click at [193, 155] on label "8:7" at bounding box center [204, 155] width 58 height 12
click at [204, 155] on input "8:7" at bounding box center [206, 157] width 4 height 4
radio input "true"
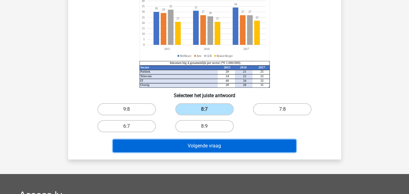
click at [185, 143] on button "Volgende vraag" at bounding box center [204, 146] width 183 height 13
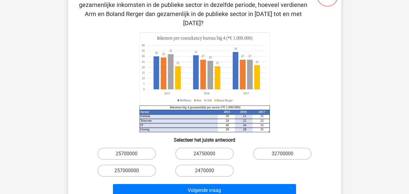
scroll to position [50, 0]
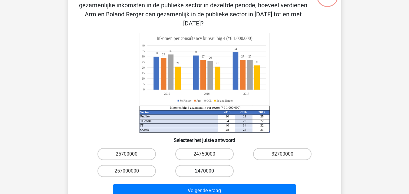
click at [210, 165] on label "2470000" at bounding box center [204, 171] width 58 height 12
click at [208, 171] on input "2470000" at bounding box center [206, 173] width 4 height 4
radio input "true"
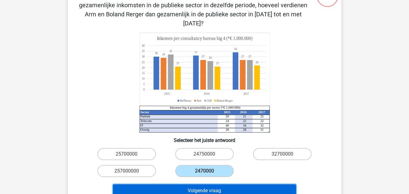
click at [199, 184] on button "Volgende vraag" at bounding box center [204, 190] width 183 height 13
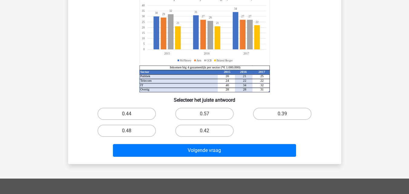
scroll to position [72, 0]
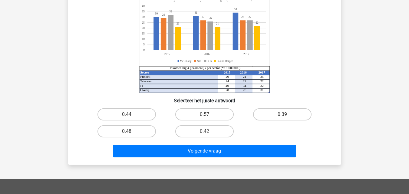
click at [127, 115] on input "0.44" at bounding box center [129, 116] width 4 height 4
radio input "true"
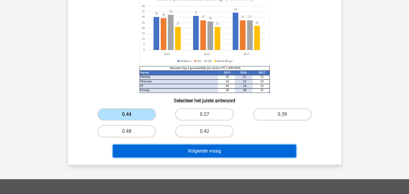
click at [154, 151] on button "Volgende vraag" at bounding box center [204, 151] width 183 height 13
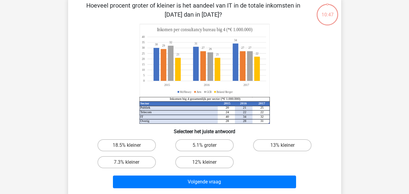
scroll to position [28, 0]
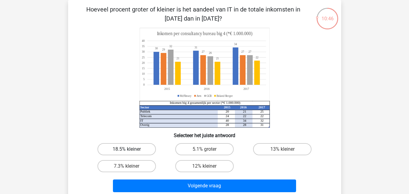
click at [143, 152] on label "18.5% kleiner" at bounding box center [127, 149] width 58 height 12
click at [131, 152] on input "18.5% kleiner" at bounding box center [129, 151] width 4 height 4
radio input "true"
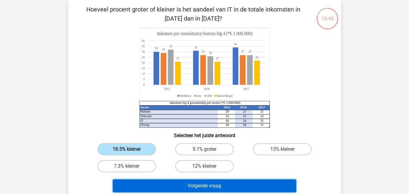
click at [166, 184] on button "Volgende vraag" at bounding box center [204, 186] width 183 height 13
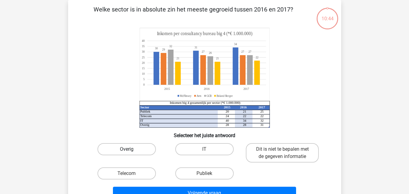
click at [141, 151] on label "Overig" at bounding box center [127, 149] width 58 height 12
click at [131, 151] on input "Overig" at bounding box center [129, 151] width 4 height 4
radio input "true"
click at [162, 185] on div "Volgende vraag" at bounding box center [205, 192] width 254 height 20
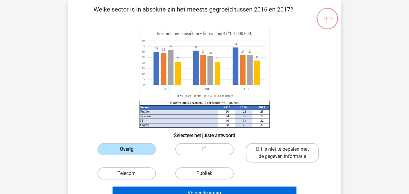
click at [164, 189] on button "Volgende vraag" at bounding box center [204, 193] width 183 height 13
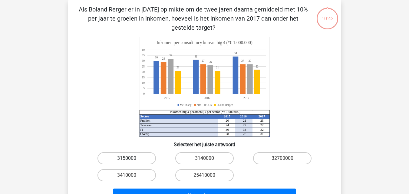
click at [145, 156] on label "3150000" at bounding box center [127, 158] width 58 height 12
click at [131, 158] on input "3150000" at bounding box center [129, 160] width 4 height 4
radio input "true"
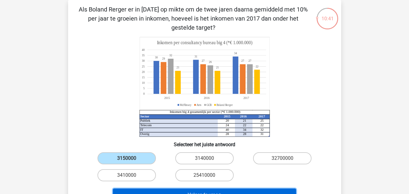
click at [169, 191] on button "Volgende vraag" at bounding box center [204, 195] width 183 height 13
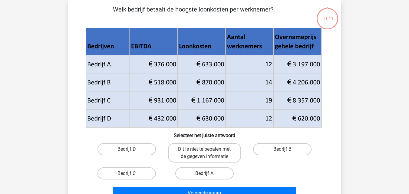
click at [145, 158] on div "Bedrijf D" at bounding box center [126, 152] width 73 height 19
click at [140, 147] on label "Bedrijf D" at bounding box center [127, 149] width 58 height 12
click at [131, 149] on input "Bedrijf D" at bounding box center [129, 151] width 4 height 4
radio input "true"
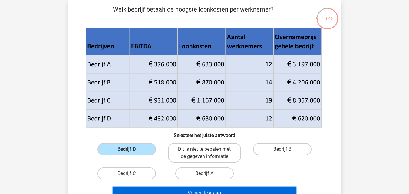
click at [167, 188] on button "Volgende vraag" at bounding box center [204, 193] width 183 height 13
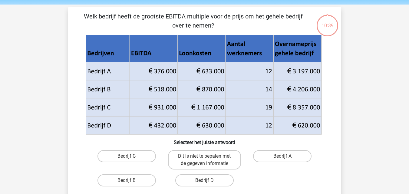
scroll to position [21, 0]
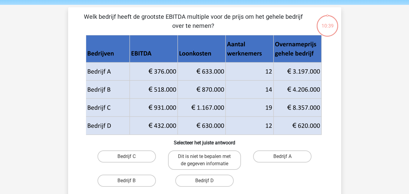
click at [140, 136] on h6 "Selecteer het juiste antwoord" at bounding box center [205, 140] width 254 height 11
click at [143, 154] on label "Bedrijf C" at bounding box center [127, 157] width 58 height 12
click at [131, 157] on input "Bedrijf C" at bounding box center [129, 159] width 4 height 4
radio input "true"
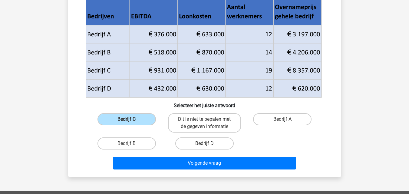
scroll to position [58, 0]
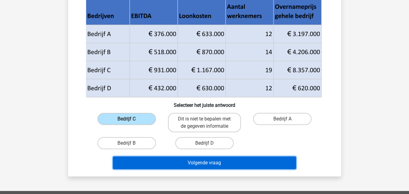
click at [171, 160] on button "Volgende vraag" at bounding box center [204, 163] width 183 height 13
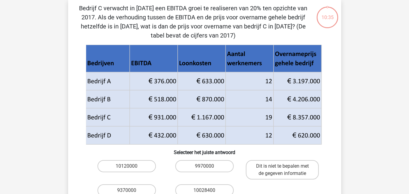
scroll to position [28, 0]
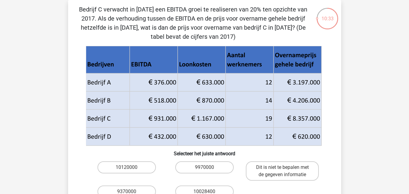
click at [363, 137] on div "Kies premium Ernick mcdaernick@hotmail.com" at bounding box center [204, 185] width 409 height 427
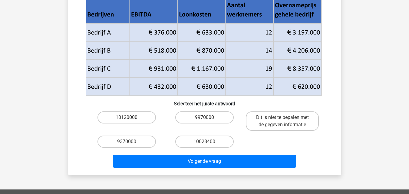
scroll to position [77, 0]
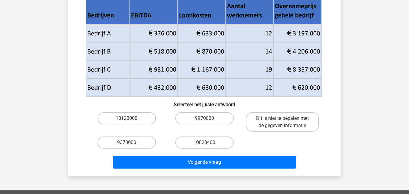
click at [137, 122] on label "10120000" at bounding box center [127, 118] width 58 height 12
click at [131, 122] on input "10120000" at bounding box center [129, 120] width 4 height 4
radio input "true"
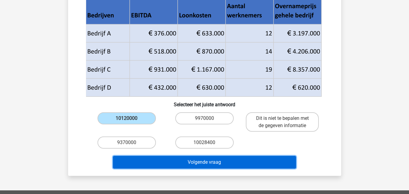
click at [164, 159] on button "Volgende vraag" at bounding box center [204, 162] width 183 height 13
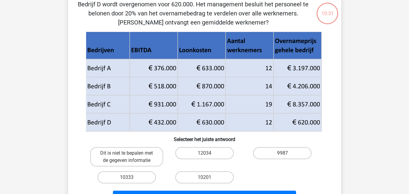
scroll to position [28, 0]
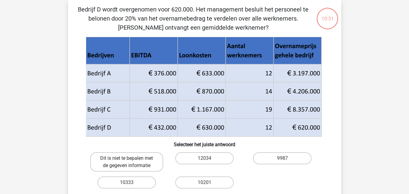
click at [156, 166] on label "Dit is niet te bepalen met de gegeven informatie" at bounding box center [126, 161] width 73 height 19
click at [131, 162] on input "Dit is niet te bepalen met de gegeven informatie" at bounding box center [129, 160] width 4 height 4
radio input "true"
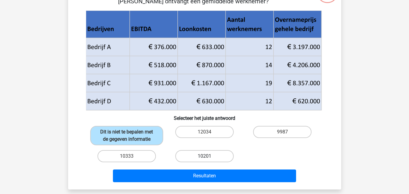
scroll to position [56, 0]
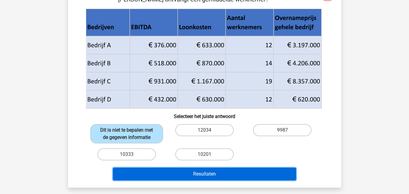
click at [182, 179] on button "Resultaten" at bounding box center [204, 174] width 183 height 13
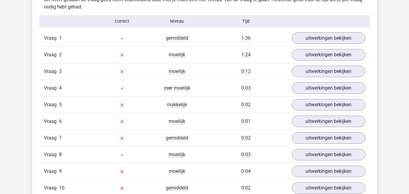
scroll to position [493, 0]
click at [301, 35] on link "uitwerkingen bekijken" at bounding box center [328, 37] width 84 height 13
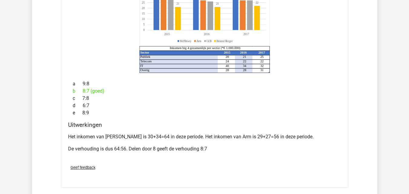
scroll to position [714, 0]
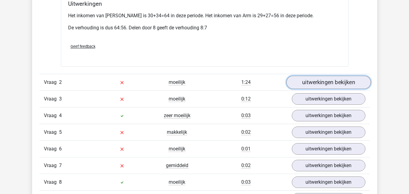
click at [302, 76] on link "uitwerkingen bekijken" at bounding box center [328, 82] width 84 height 13
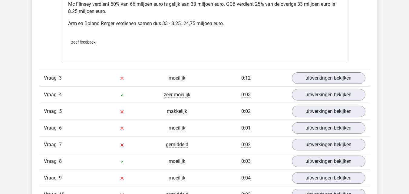
scroll to position [1011, 0]
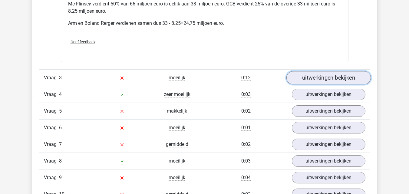
click at [315, 71] on link "uitwerkingen bekijken" at bounding box center [328, 77] width 84 height 13
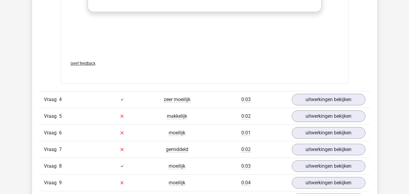
scroll to position [1429, 0]
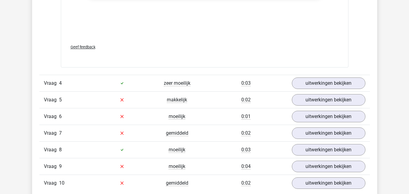
click at [329, 82] on div "Vraag 4 zeer moeilijk 0:03 uitwerkingen bekijken" at bounding box center [204, 83] width 331 height 17
click at [319, 77] on link "uitwerkingen bekijken" at bounding box center [328, 83] width 84 height 13
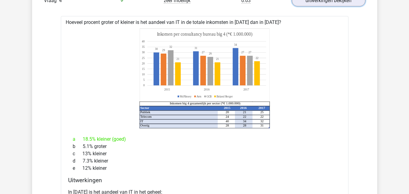
scroll to position [1442, 0]
